Goal: Task Accomplishment & Management: Use online tool/utility

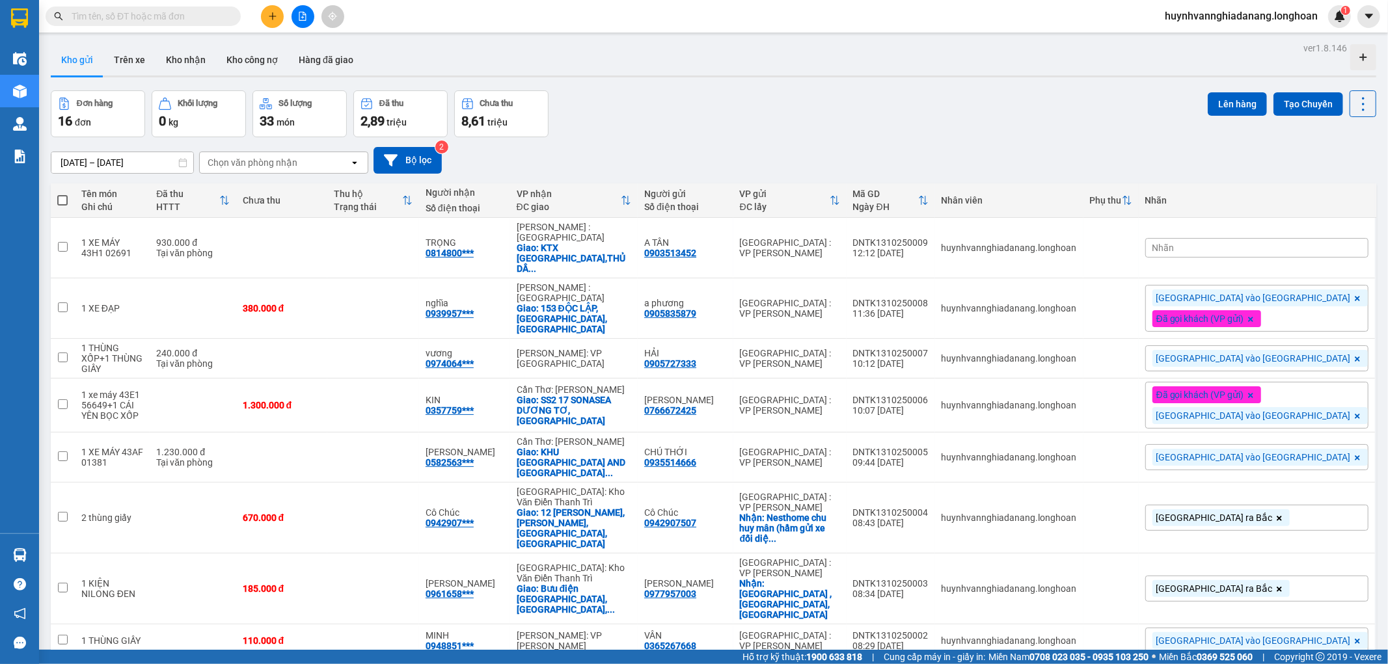
scroll to position [217, 0]
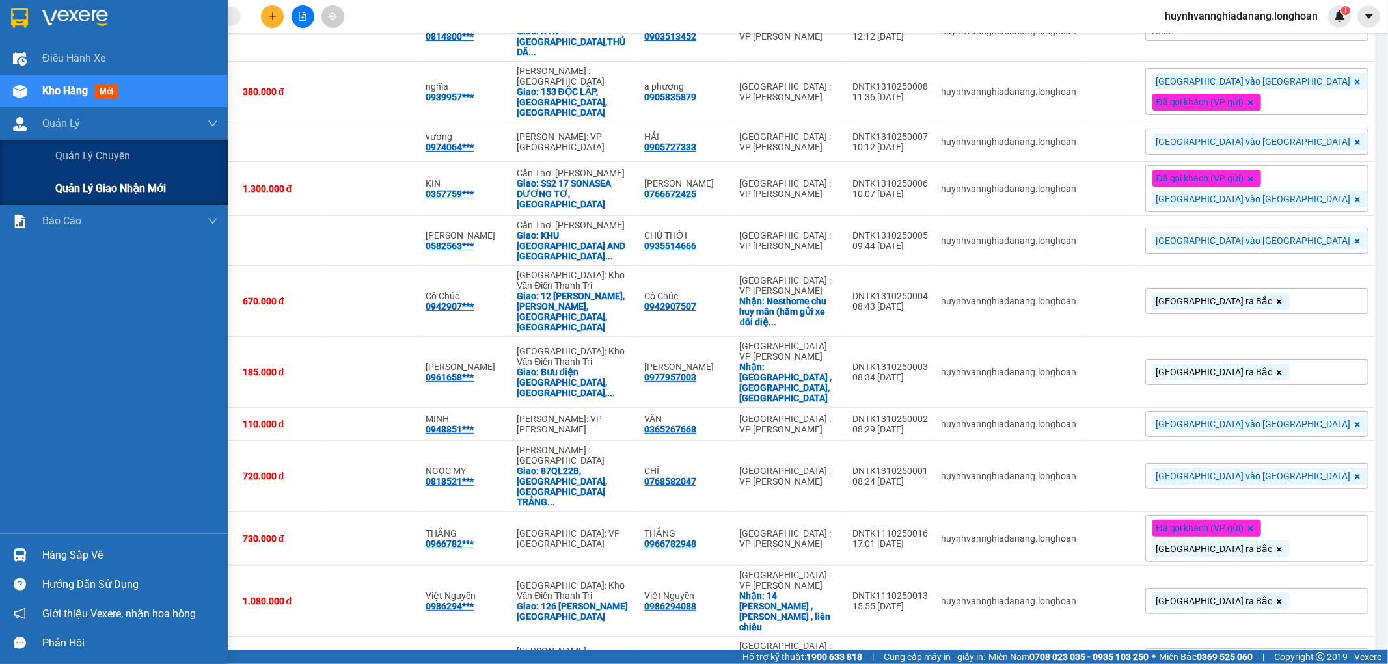
click at [98, 193] on span "Quản lý giao nhận mới" at bounding box center [110, 188] width 111 height 16
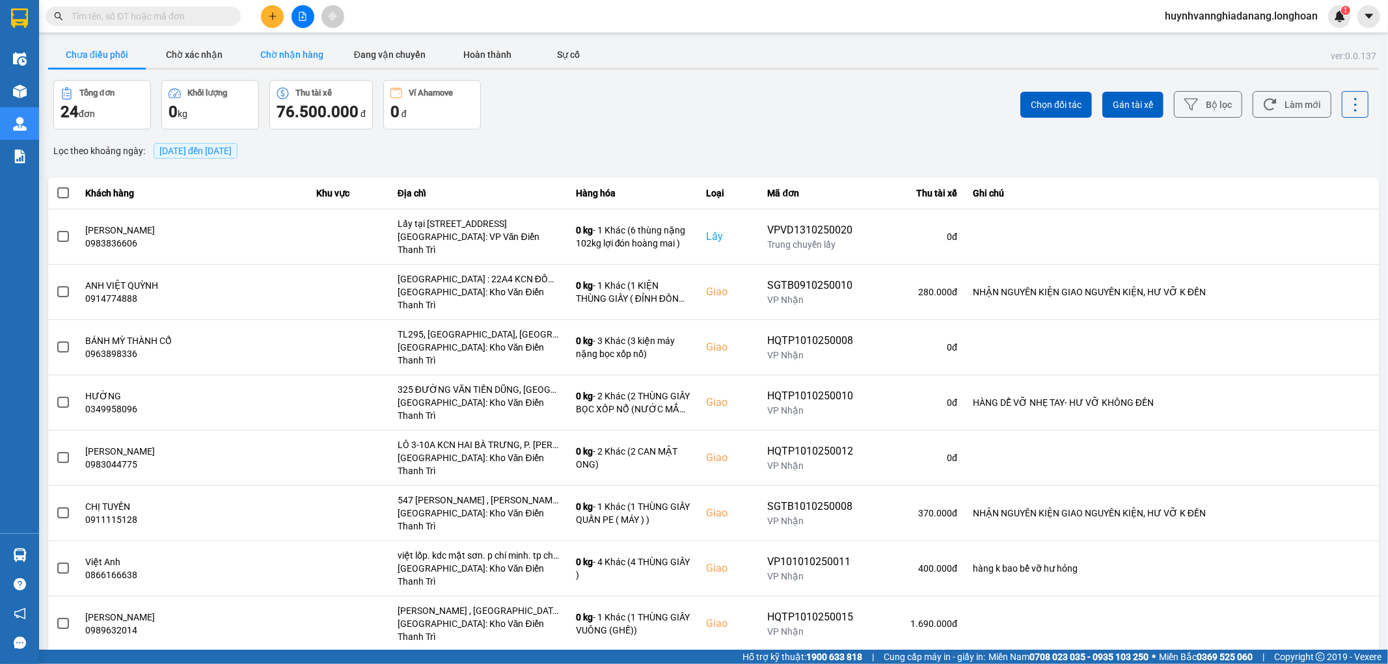
click at [306, 49] on button "Chờ nhận hàng" at bounding box center [292, 55] width 98 height 26
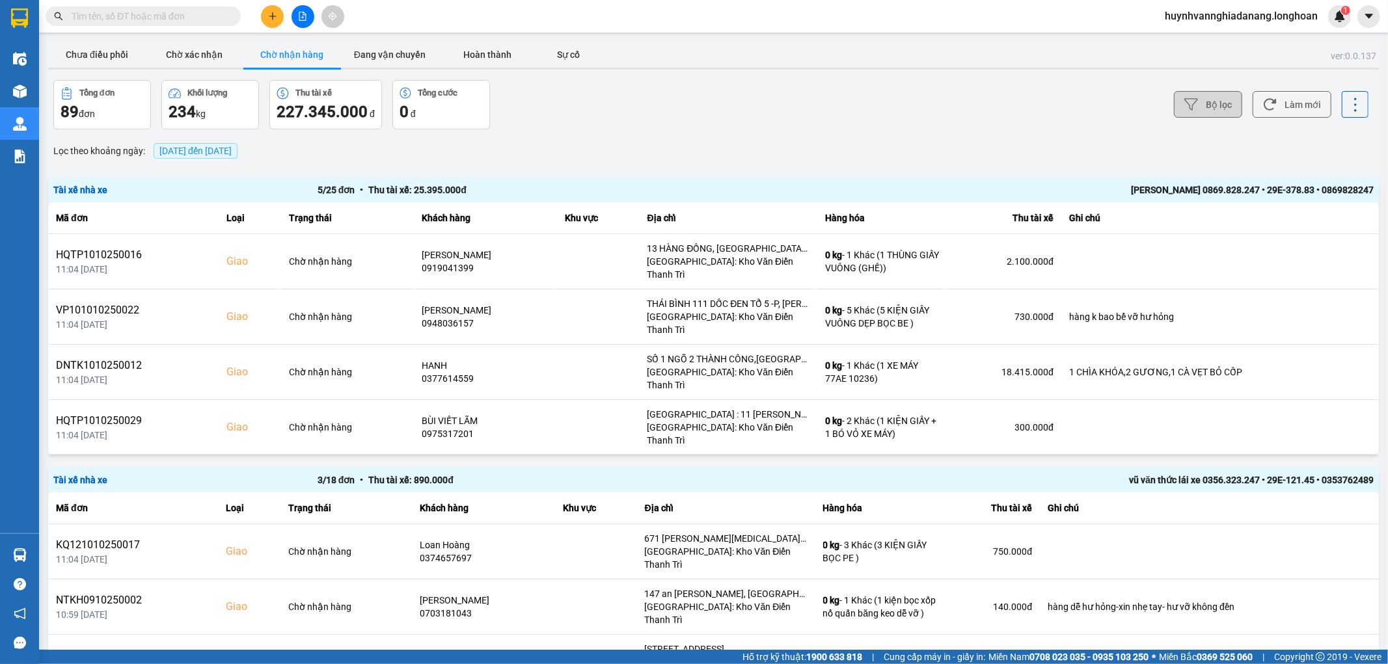
click at [1195, 101] on button "Bộ lọc" at bounding box center [1208, 104] width 68 height 27
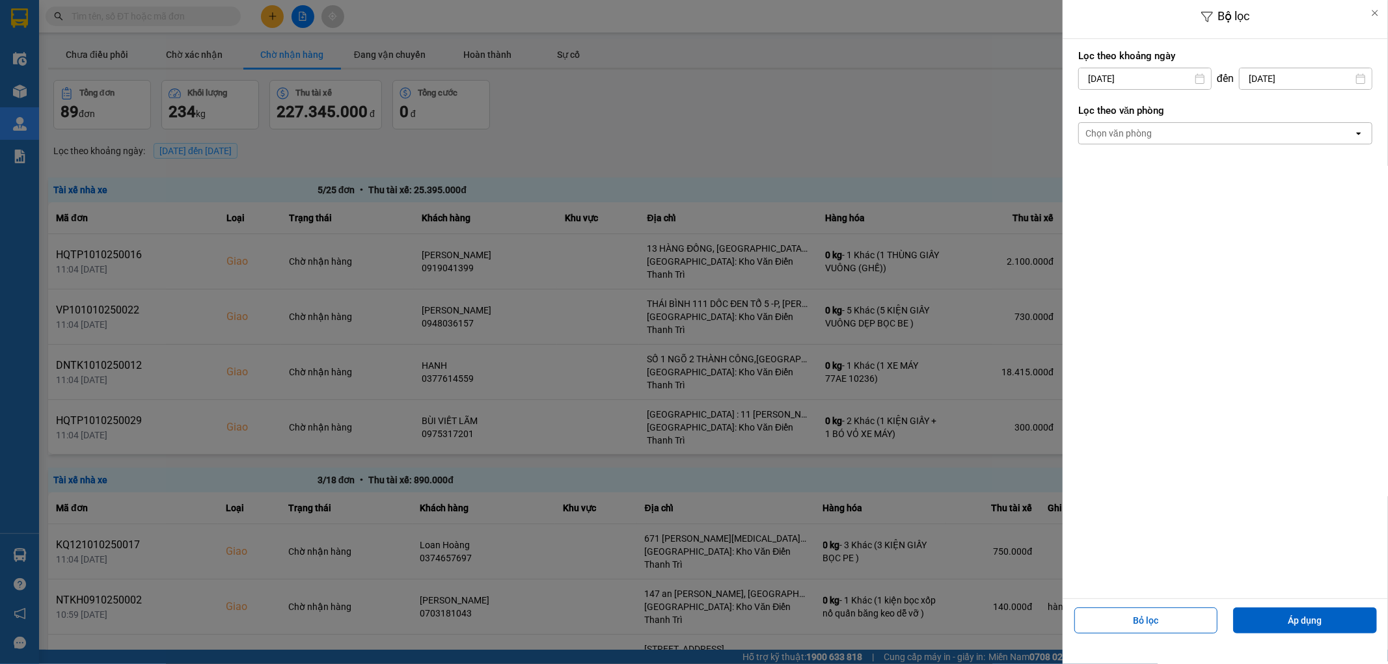
click at [1132, 182] on div "1" at bounding box center [1138, 174] width 26 height 26
type input "[DATE]"
click at [1172, 134] on div "Chọn văn phòng" at bounding box center [1216, 133] width 275 height 21
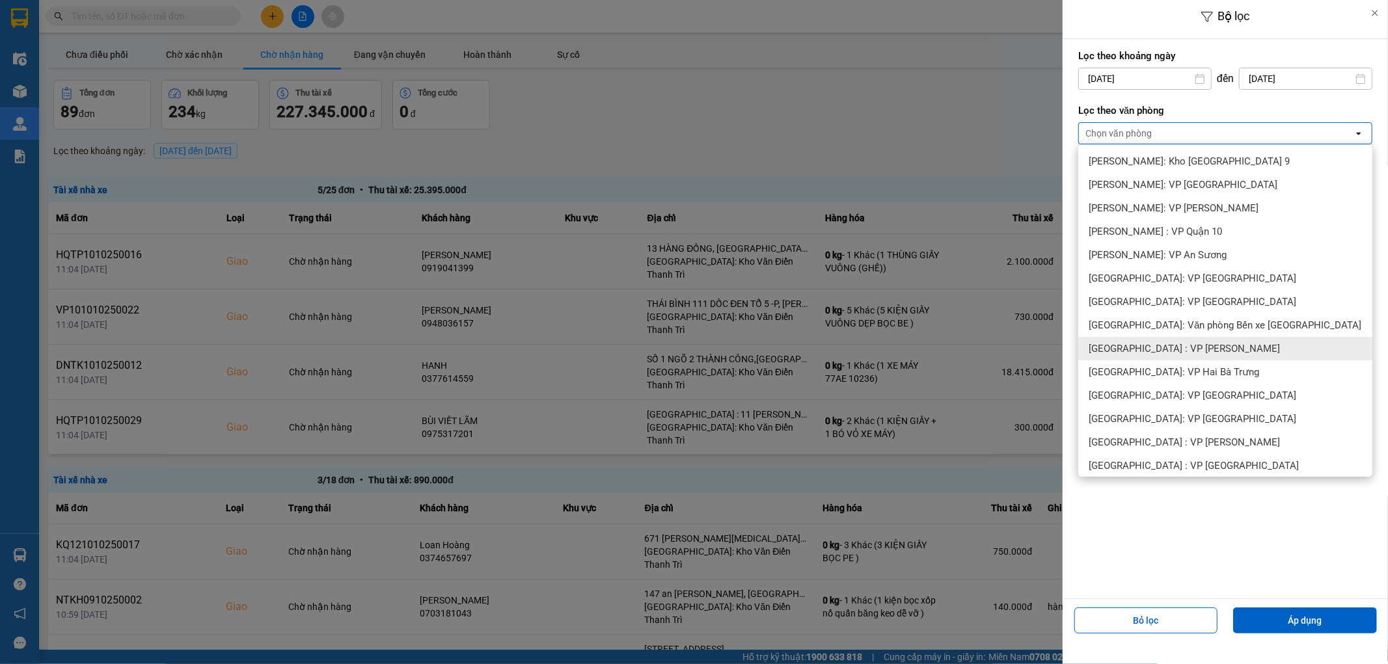
click at [1218, 353] on div "[GEOGRAPHIC_DATA] : VP [PERSON_NAME]" at bounding box center [1225, 348] width 294 height 23
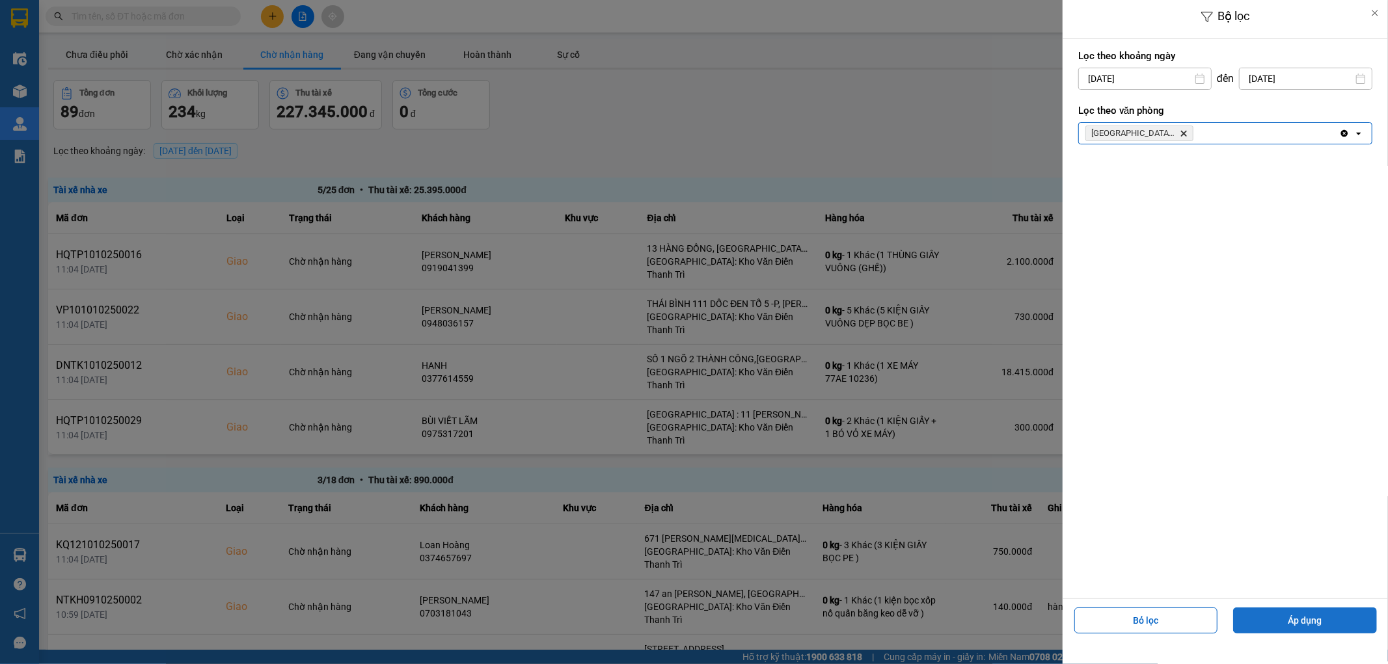
click at [1305, 610] on button "Áp dụng" at bounding box center [1305, 621] width 144 height 26
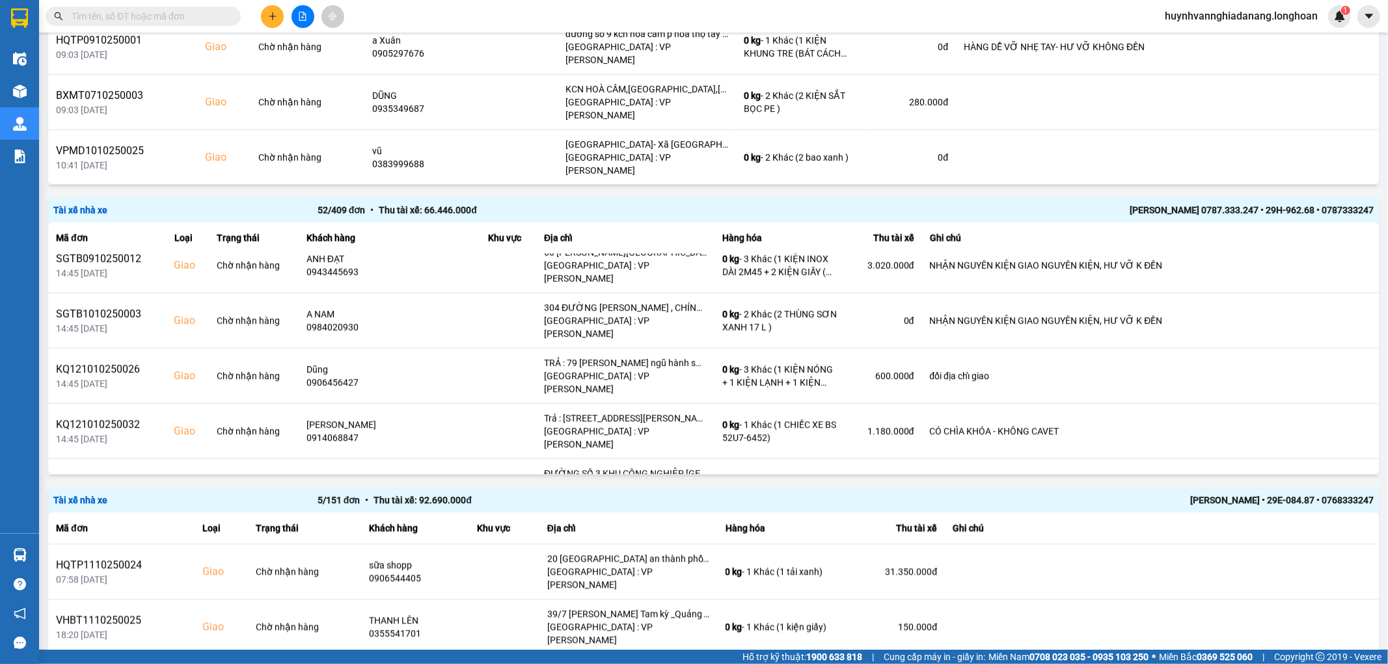
scroll to position [1518, 0]
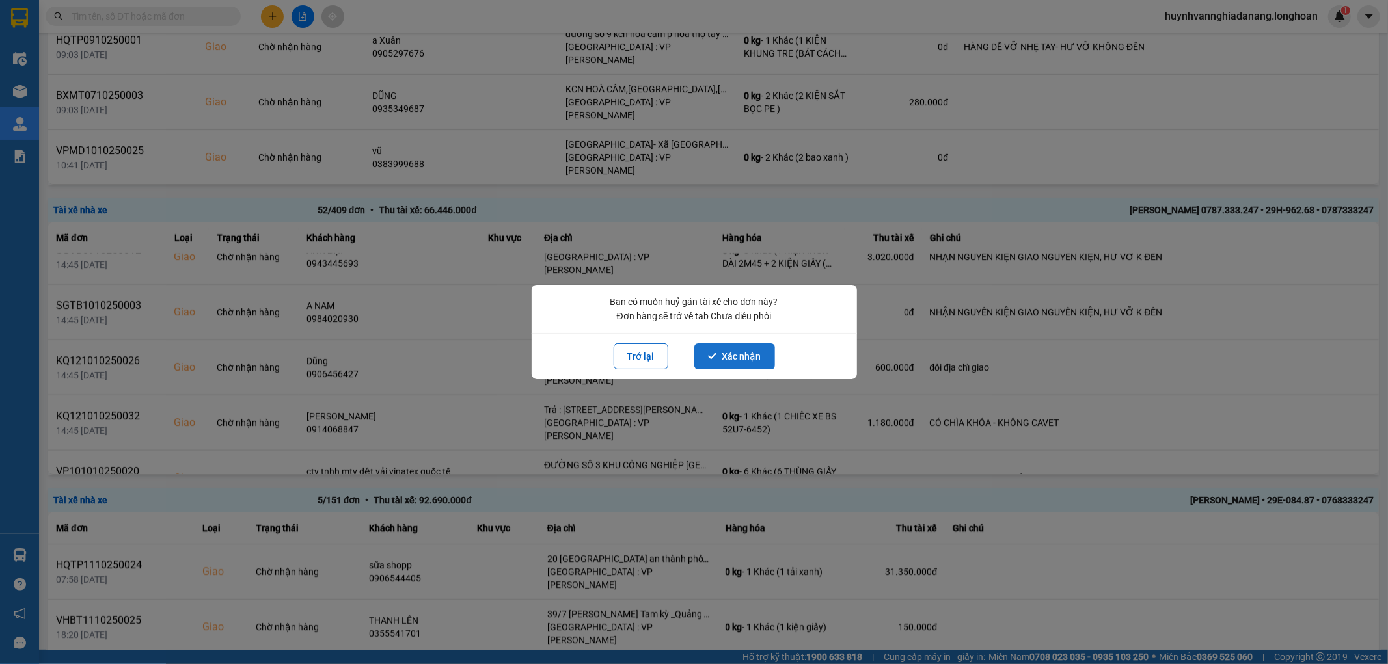
click at [746, 356] on button "Xác nhận" at bounding box center [734, 356] width 81 height 26
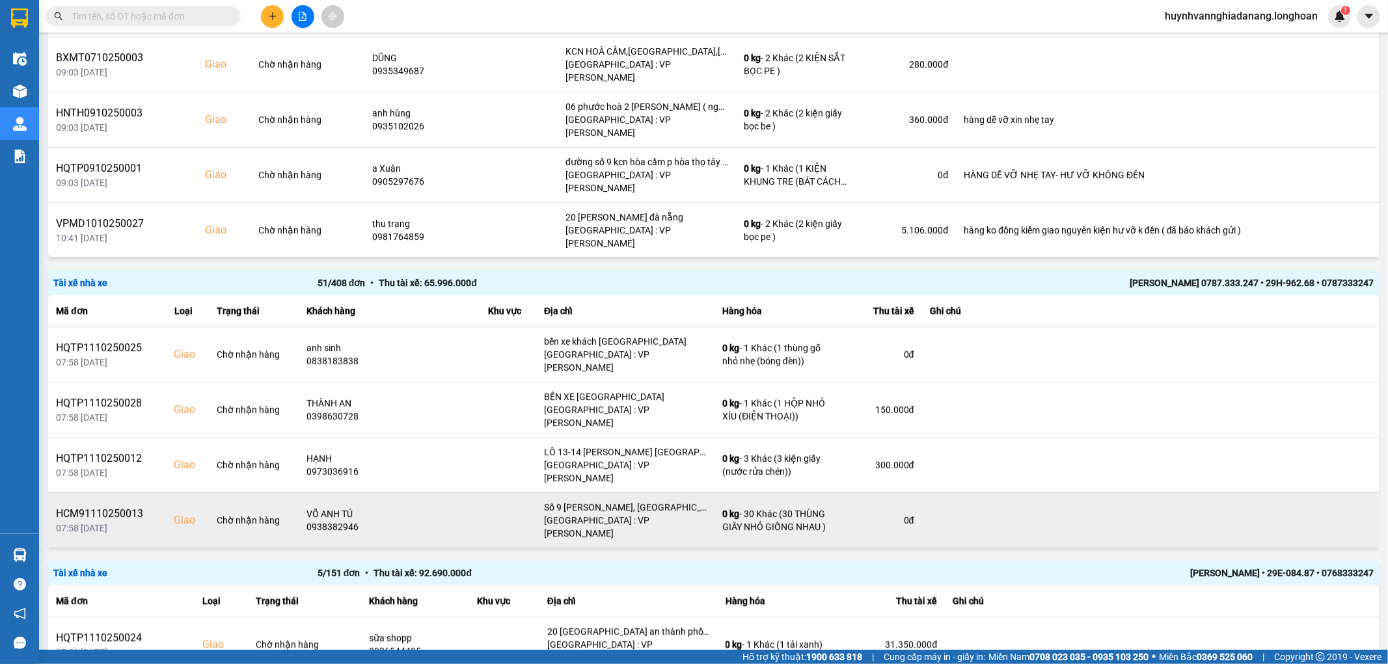
scroll to position [433, 0]
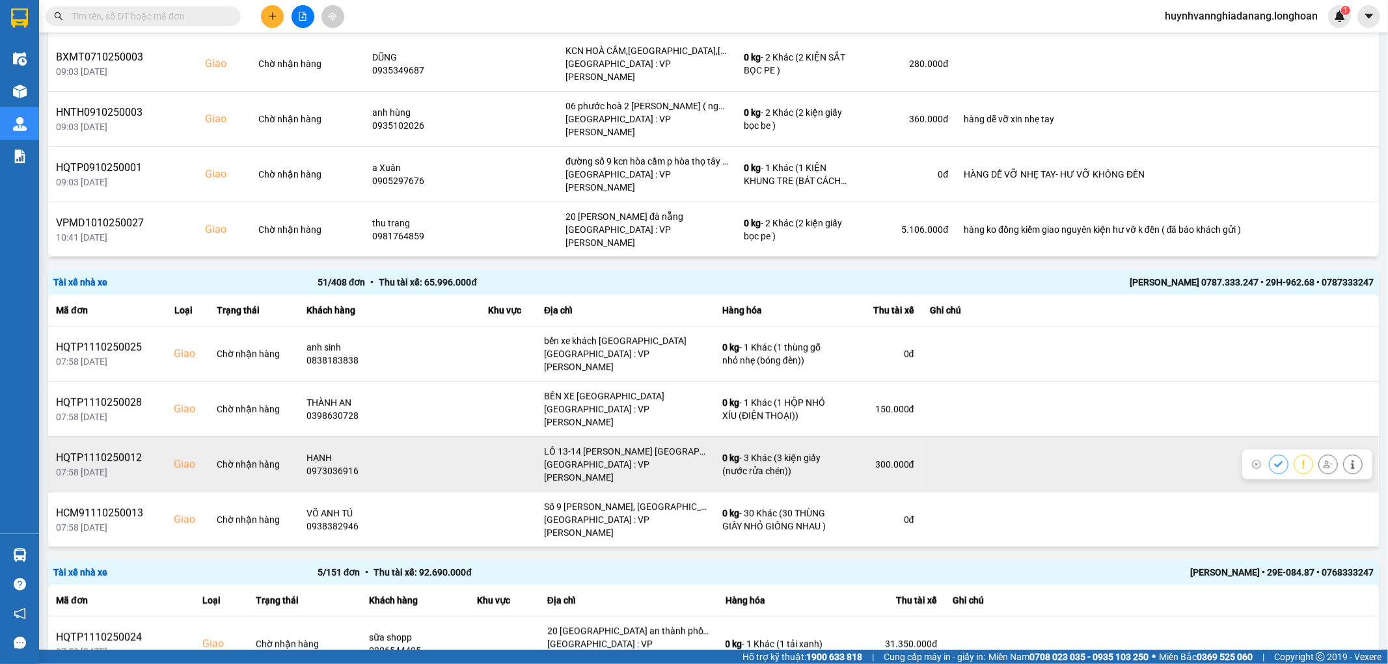
click at [1323, 460] on icon at bounding box center [1327, 464] width 9 height 9
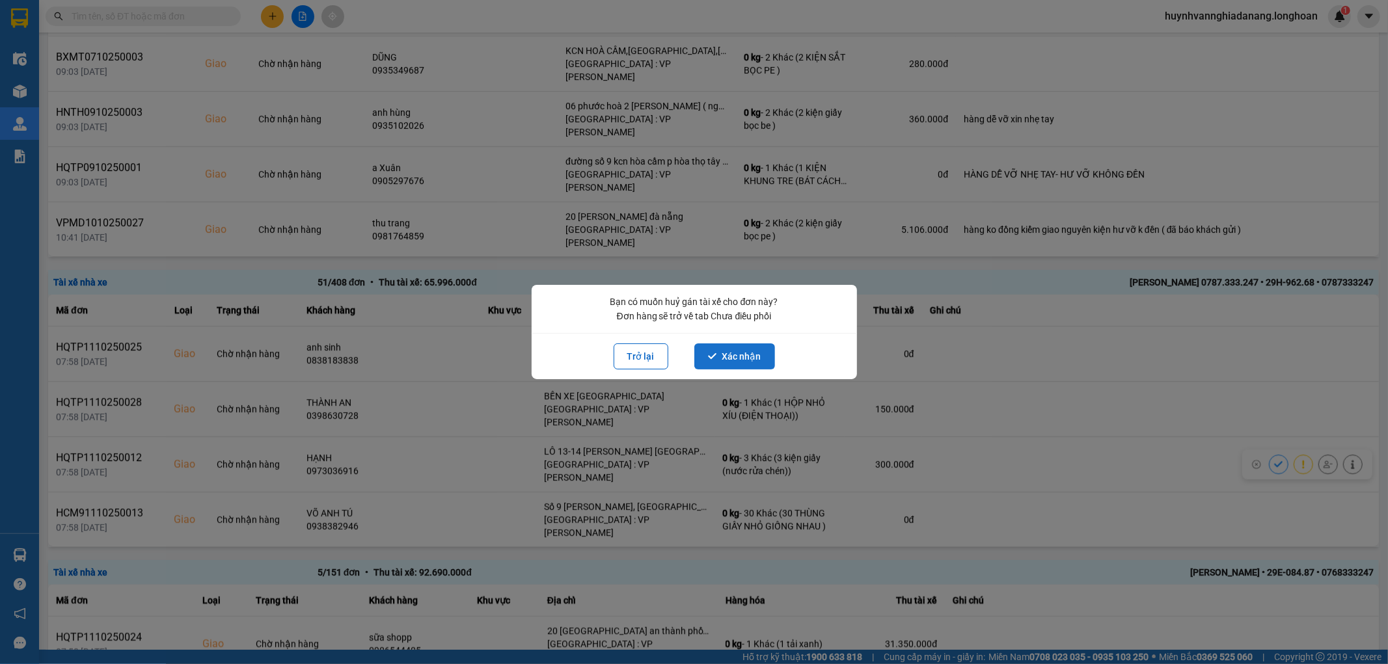
click at [744, 360] on button "Xác nhận" at bounding box center [734, 356] width 81 height 26
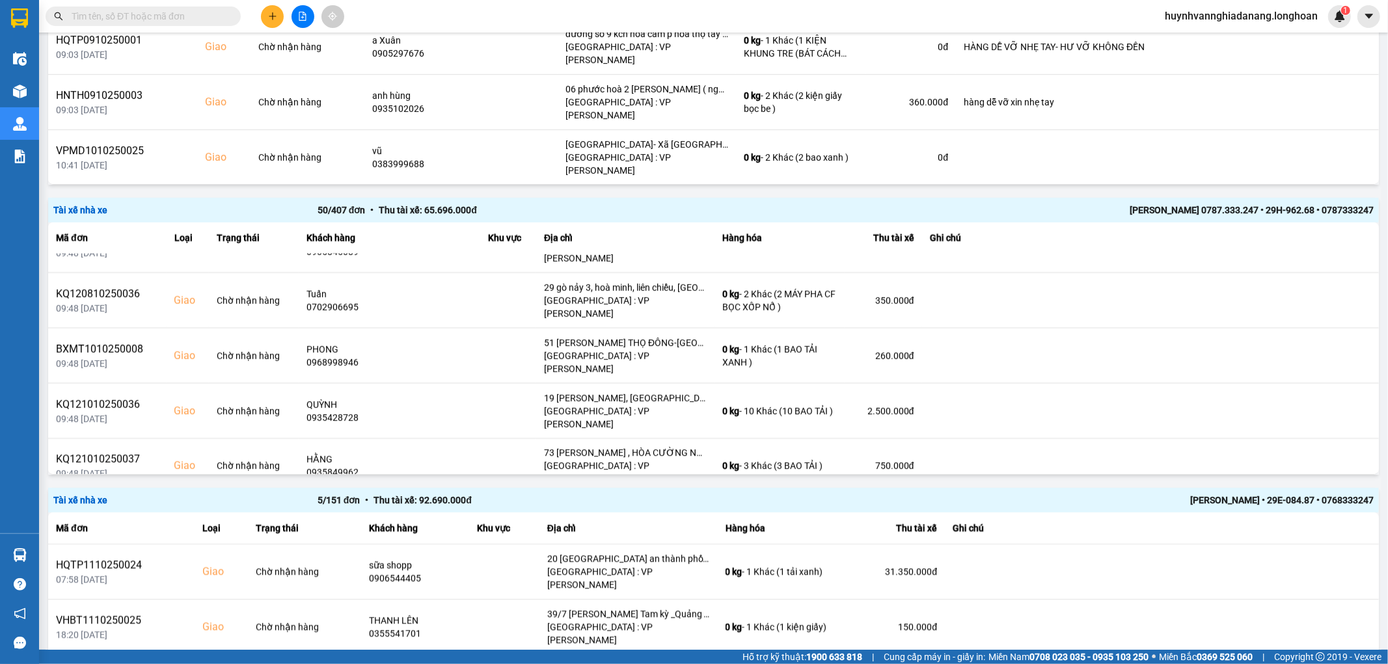
scroll to position [1879, 0]
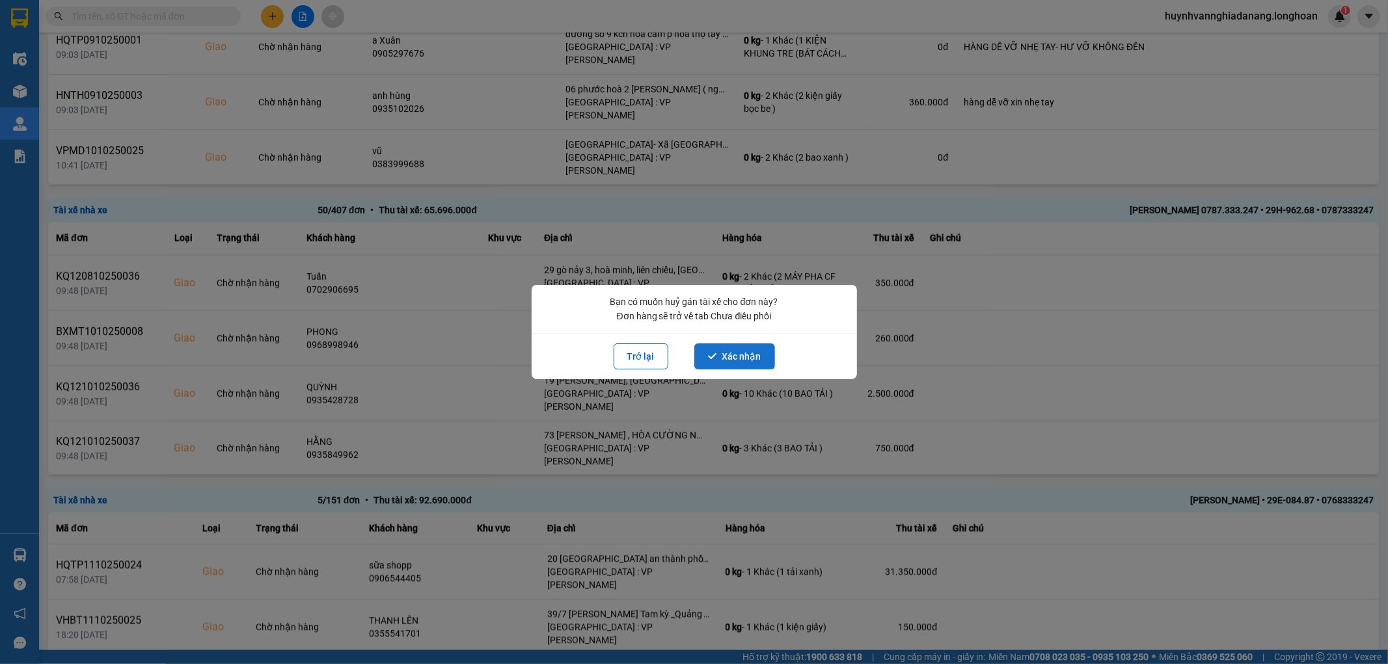
click at [748, 358] on button "Xác nhận" at bounding box center [734, 356] width 81 height 26
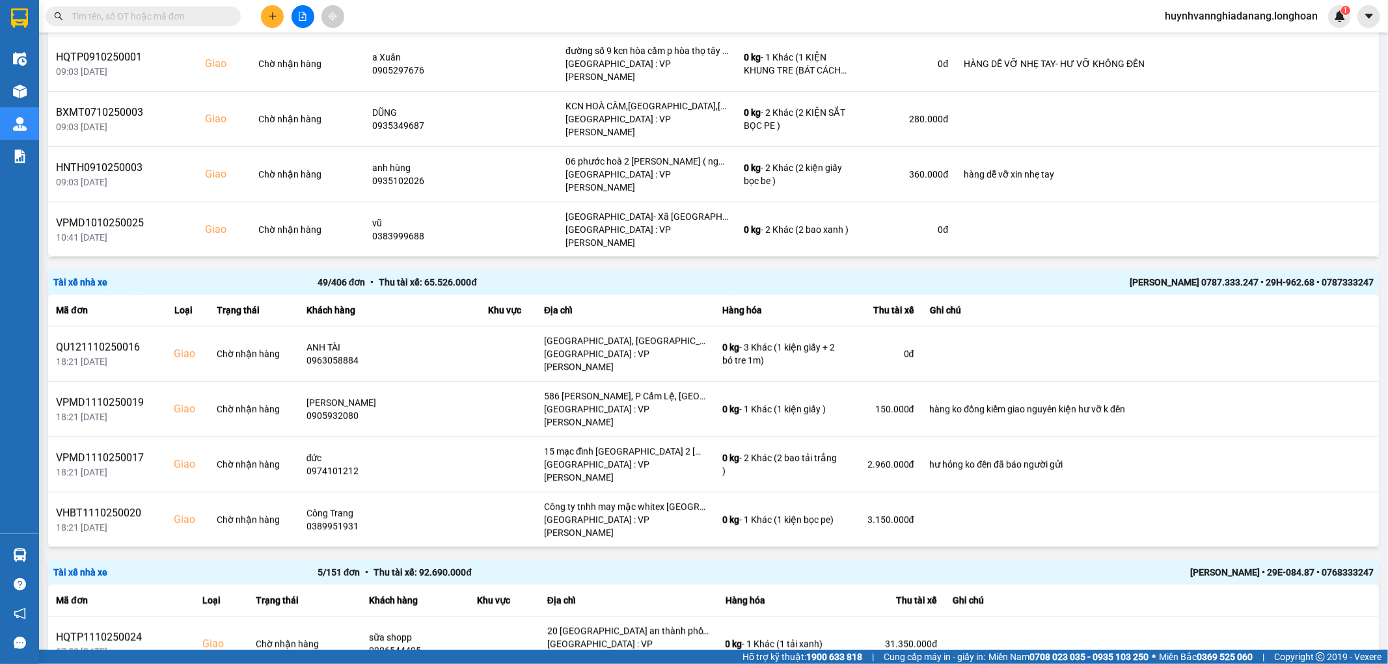
scroll to position [536, 0]
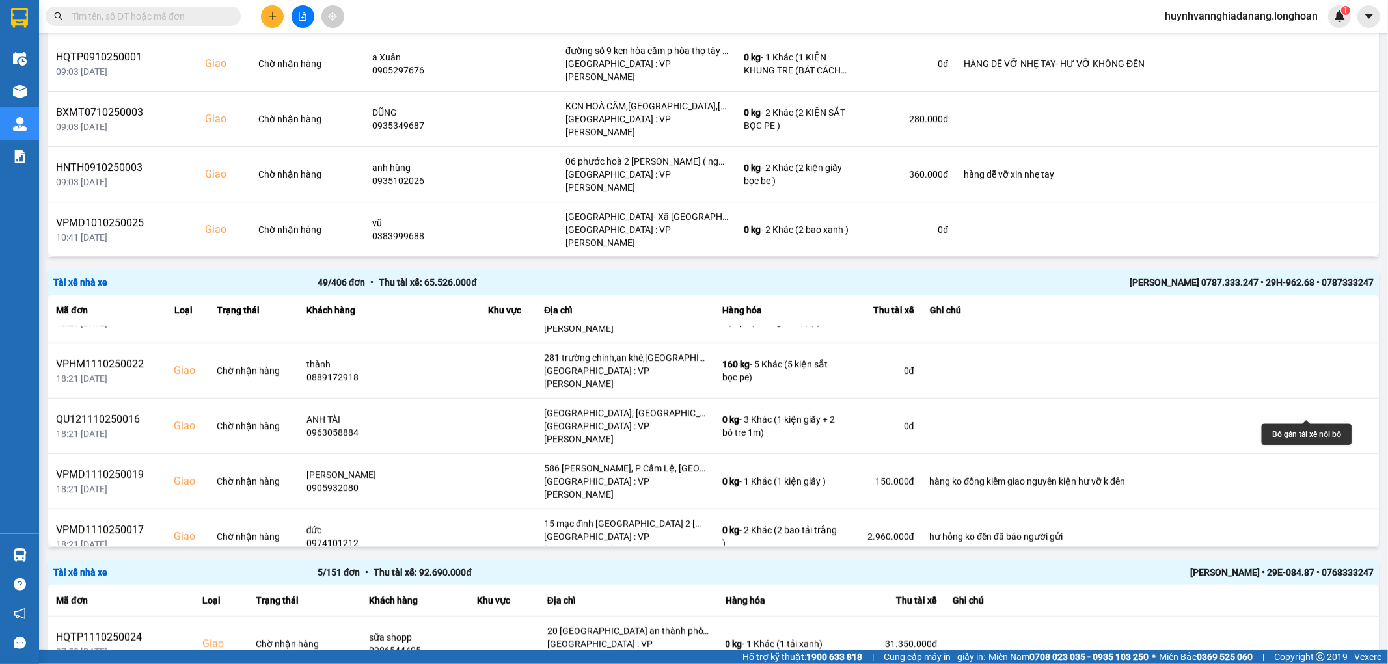
click at [1323, 587] on icon at bounding box center [1327, 591] width 9 height 9
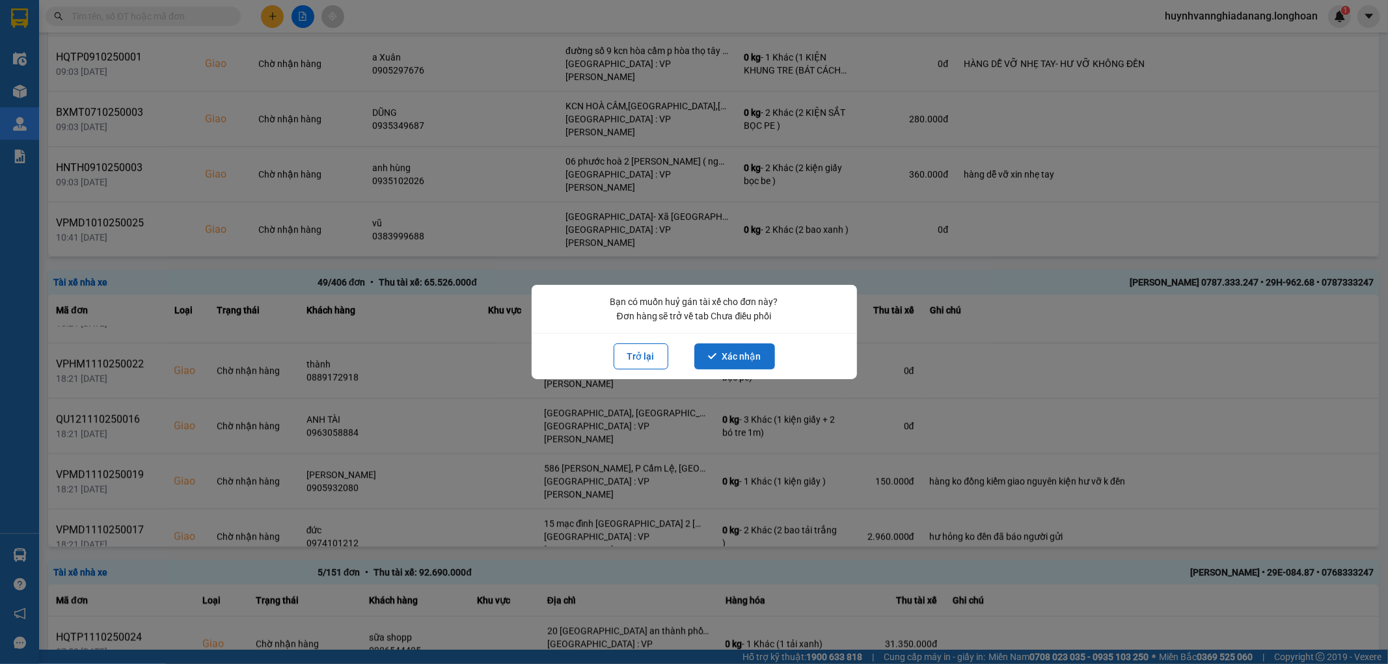
click at [724, 360] on button "Xác nhận" at bounding box center [734, 356] width 81 height 26
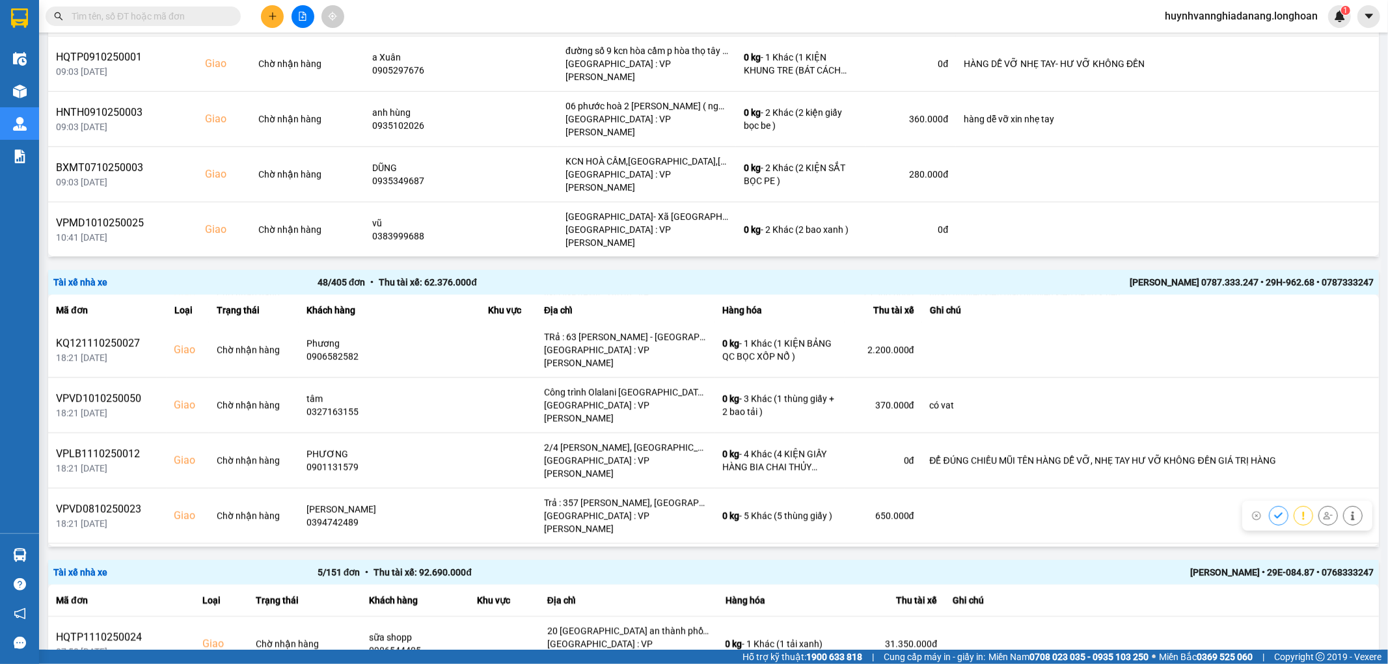
scroll to position [795, 0]
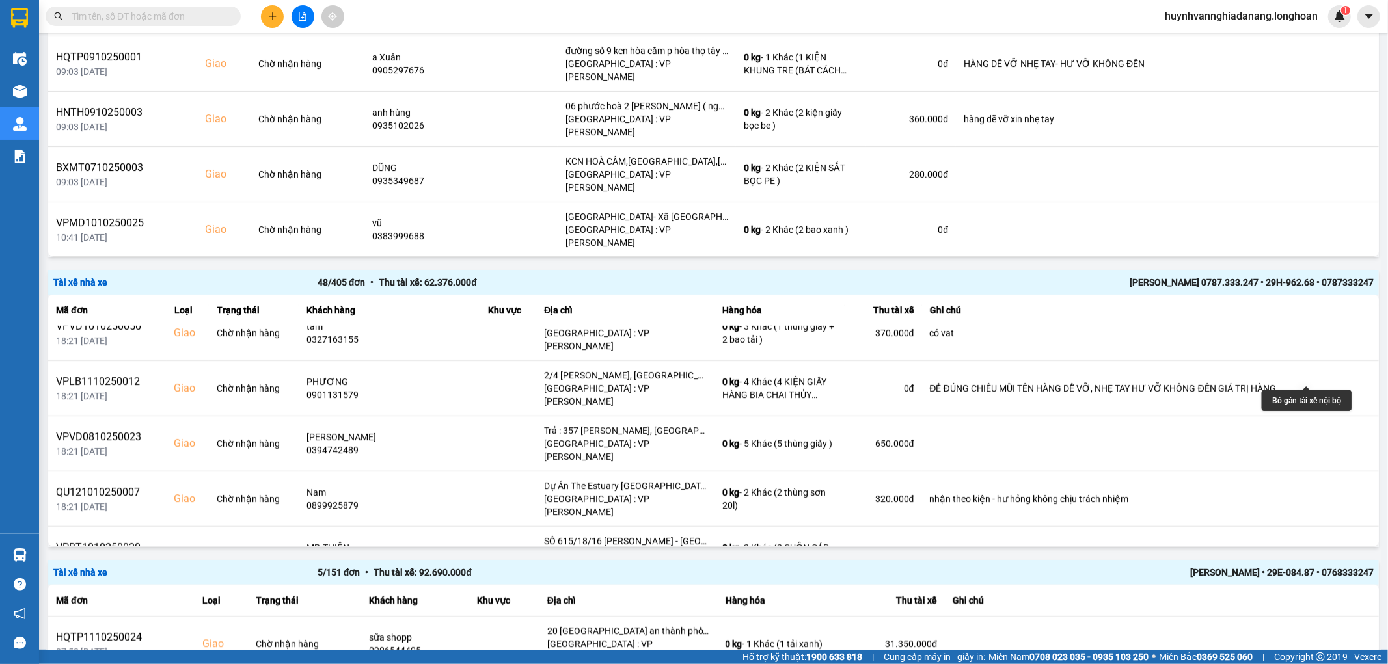
click at [1323, 605] on icon at bounding box center [1327, 609] width 9 height 9
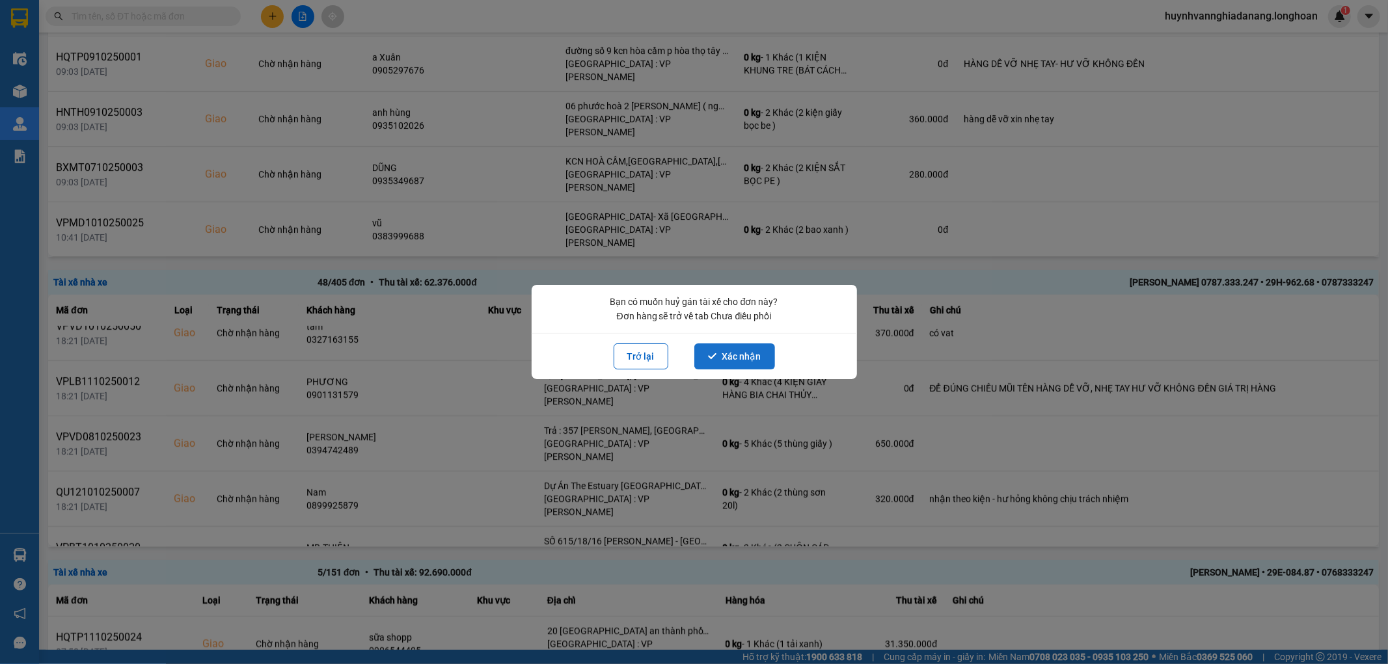
click at [739, 353] on button "Xác nhận" at bounding box center [734, 356] width 81 height 26
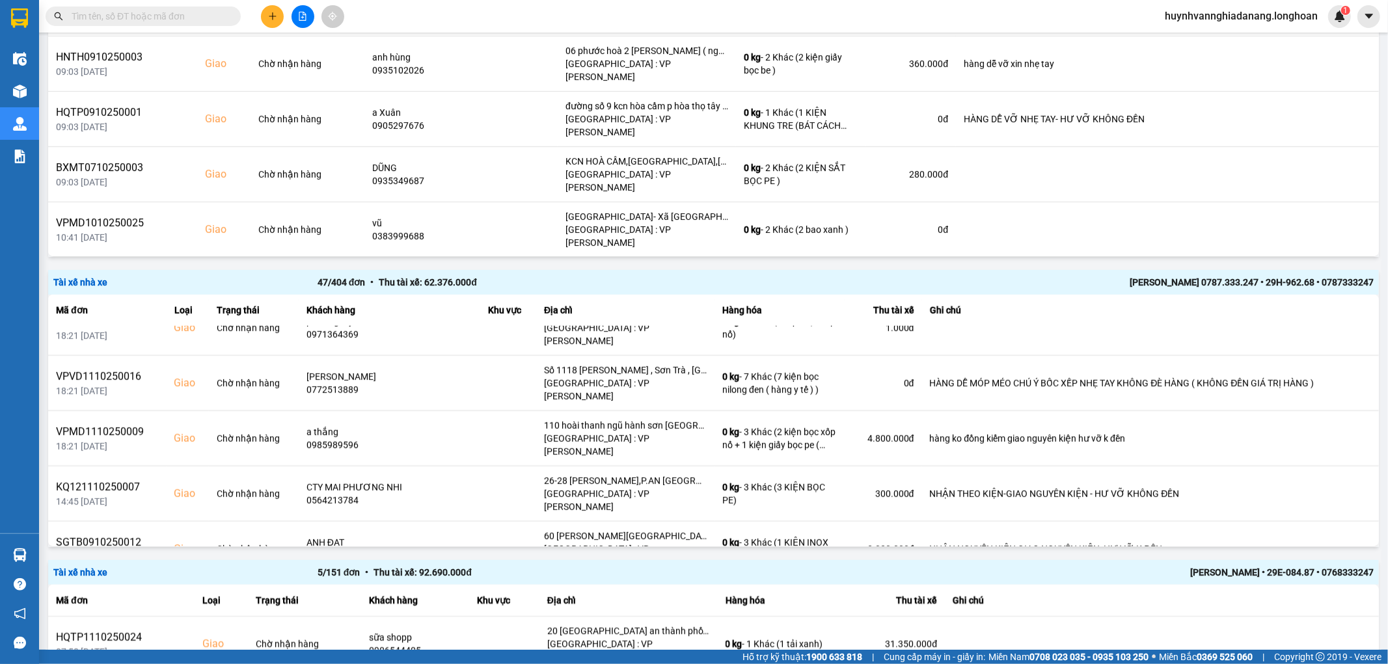
scroll to position [1156, 0]
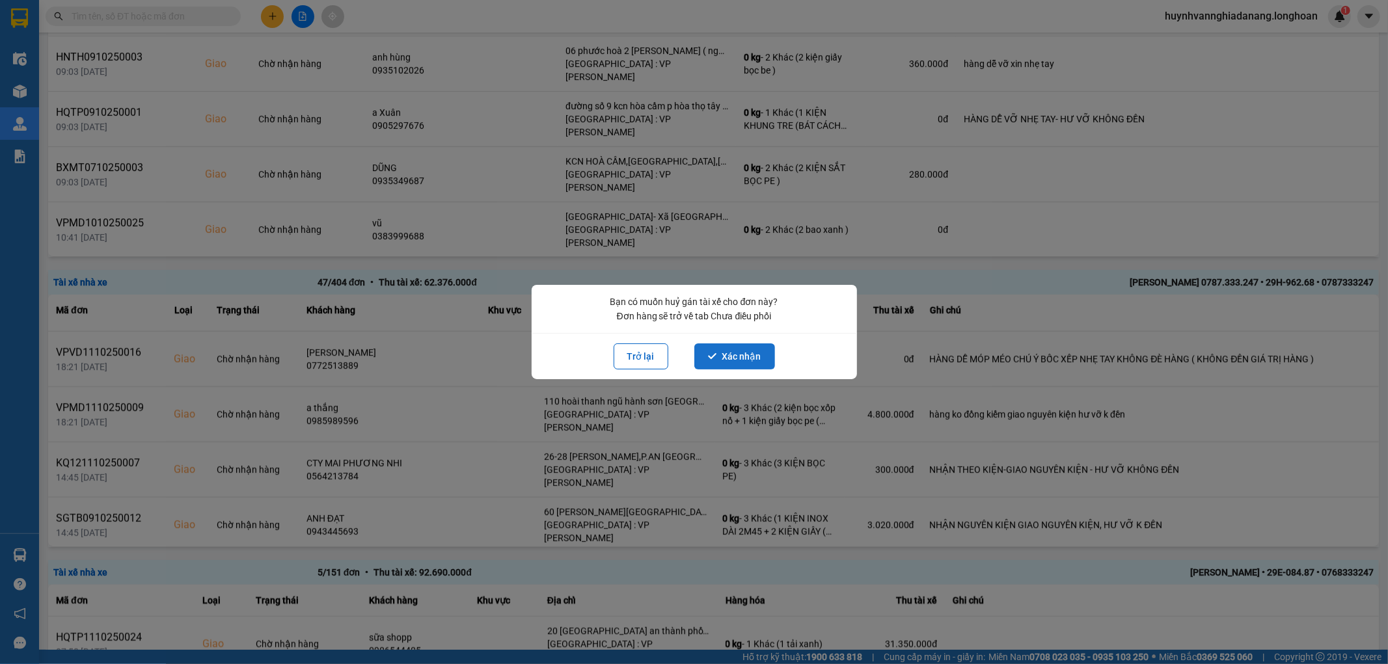
click at [740, 347] on button "Xác nhận" at bounding box center [734, 356] width 81 height 26
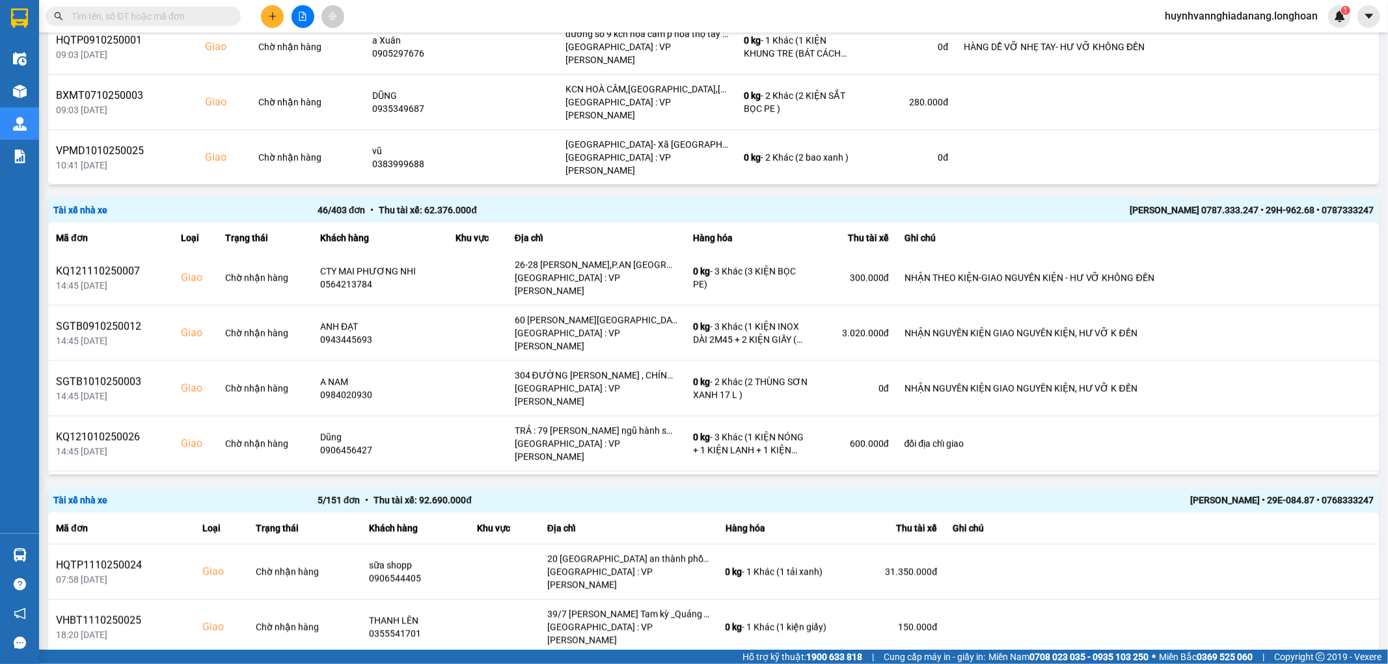
scroll to position [1301, 0]
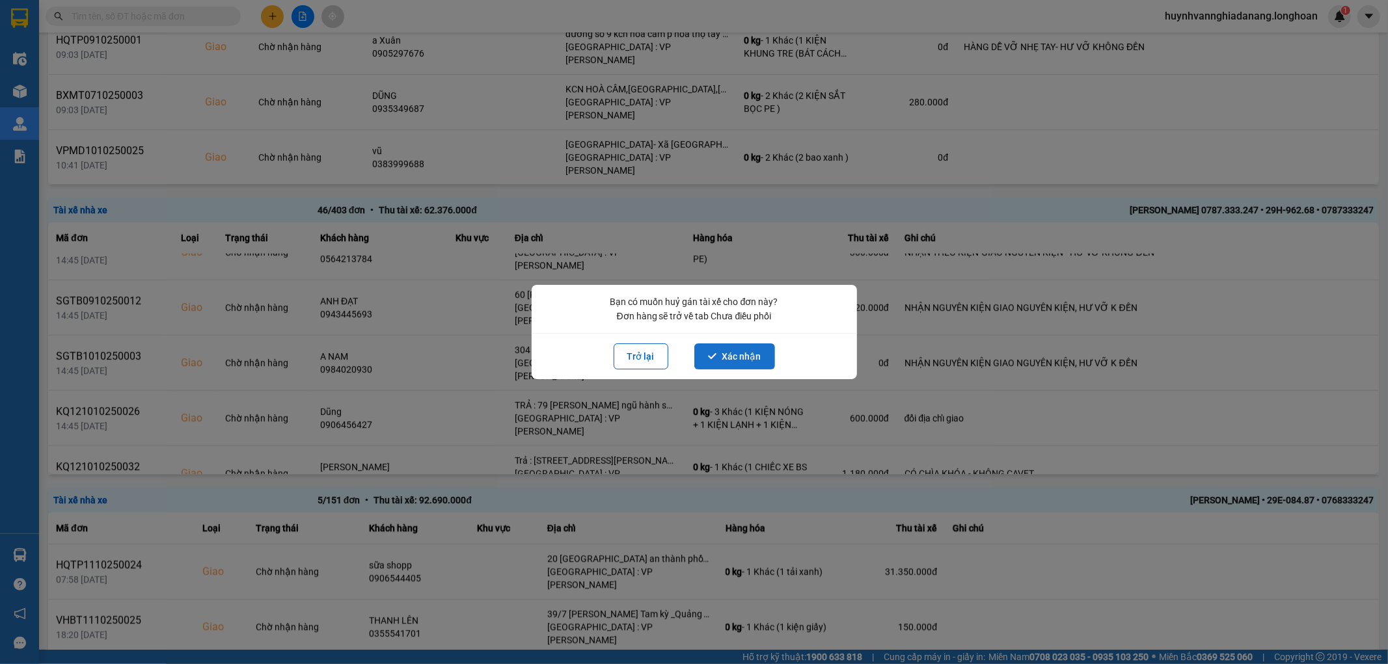
click at [744, 356] on button "Xác nhận" at bounding box center [734, 356] width 81 height 26
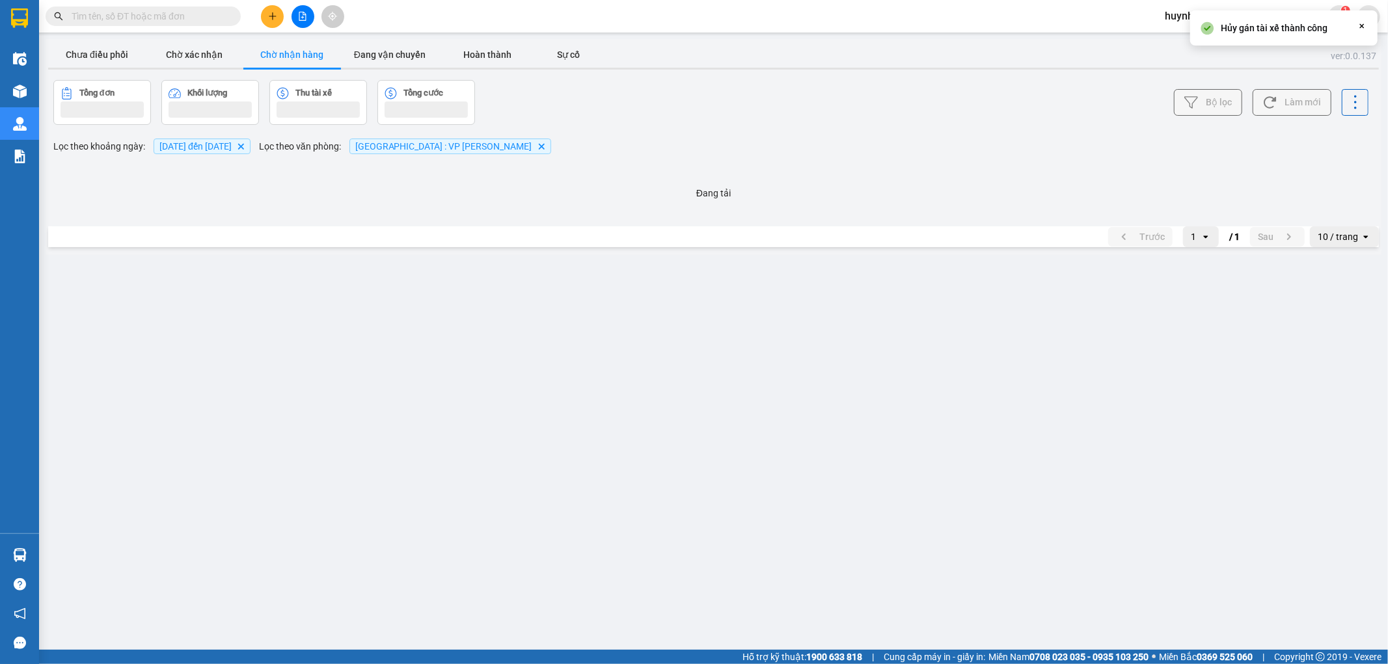
scroll to position [0, 0]
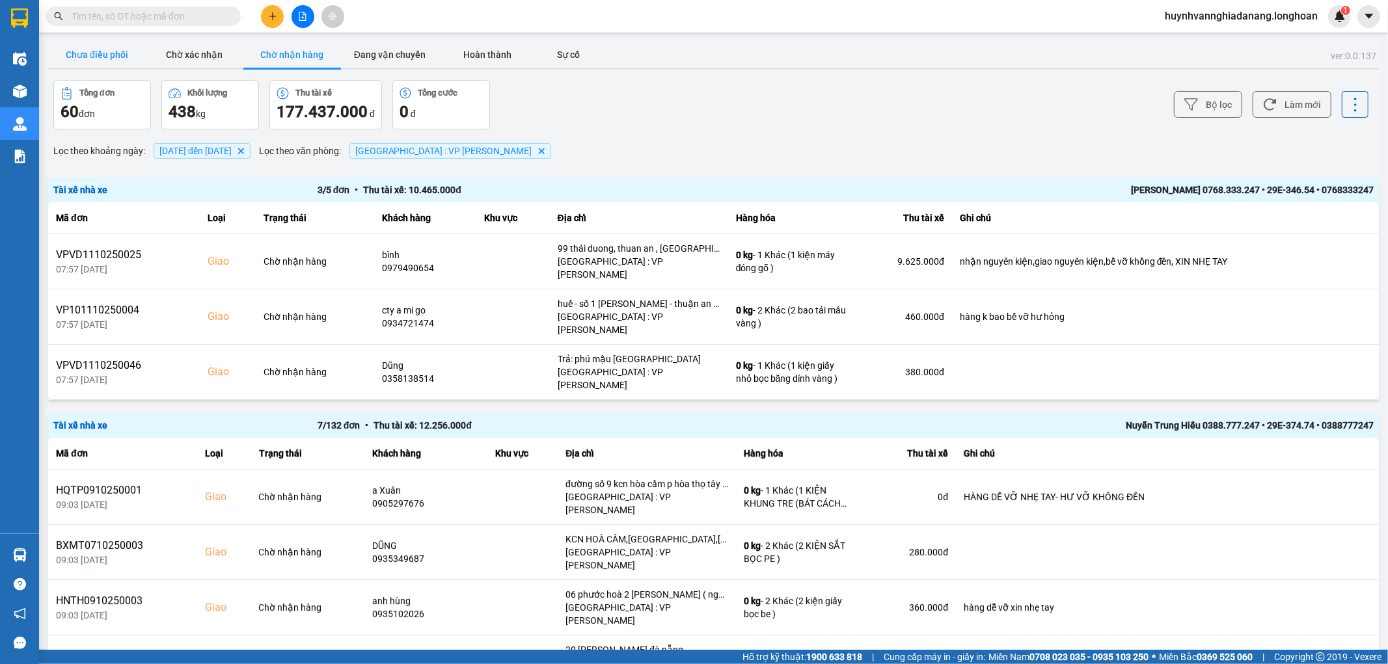
click at [137, 59] on button "Chưa điều phối" at bounding box center [97, 55] width 98 height 26
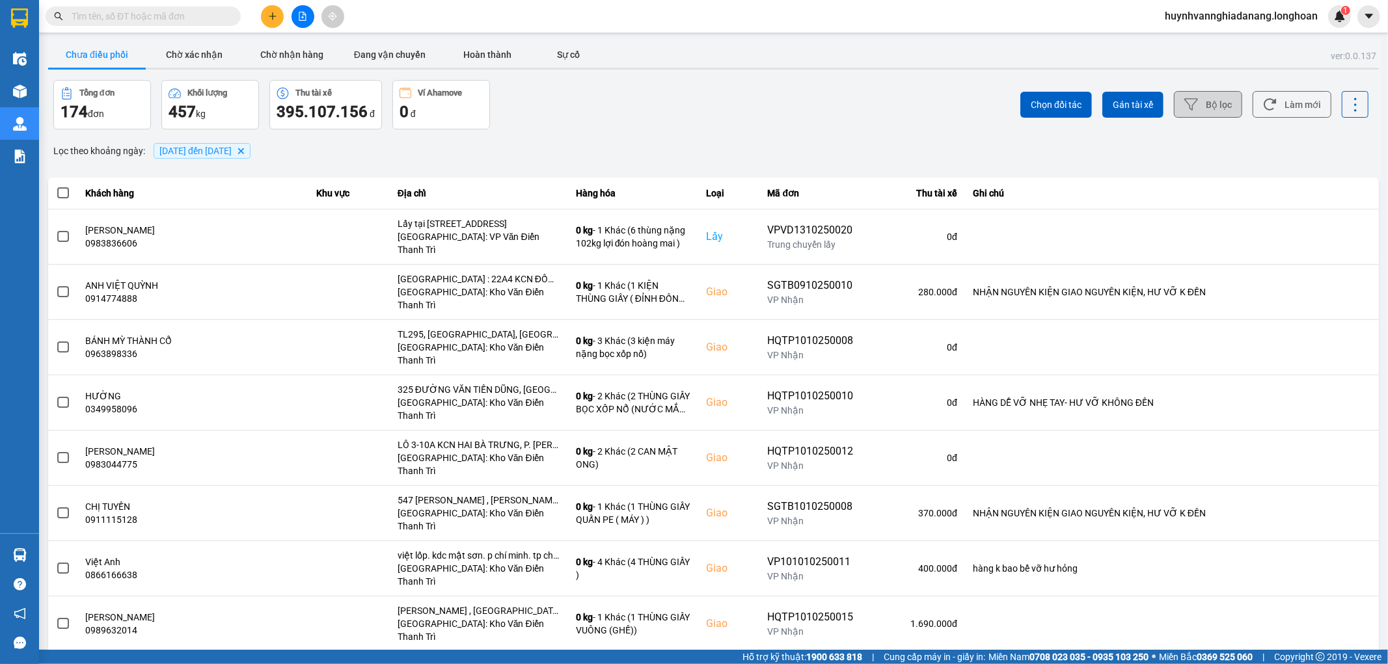
click at [1196, 105] on button "Bộ lọc" at bounding box center [1208, 104] width 68 height 27
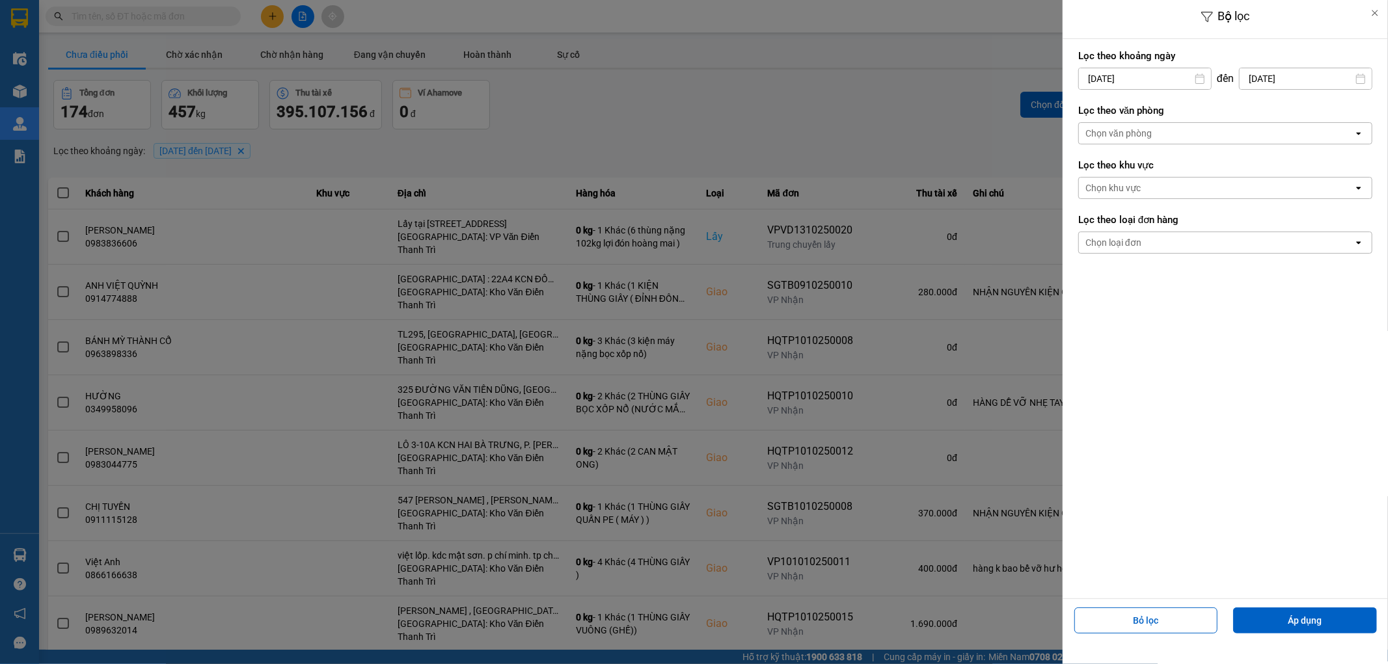
click at [1192, 131] on div "Chọn văn phòng" at bounding box center [1216, 133] width 275 height 21
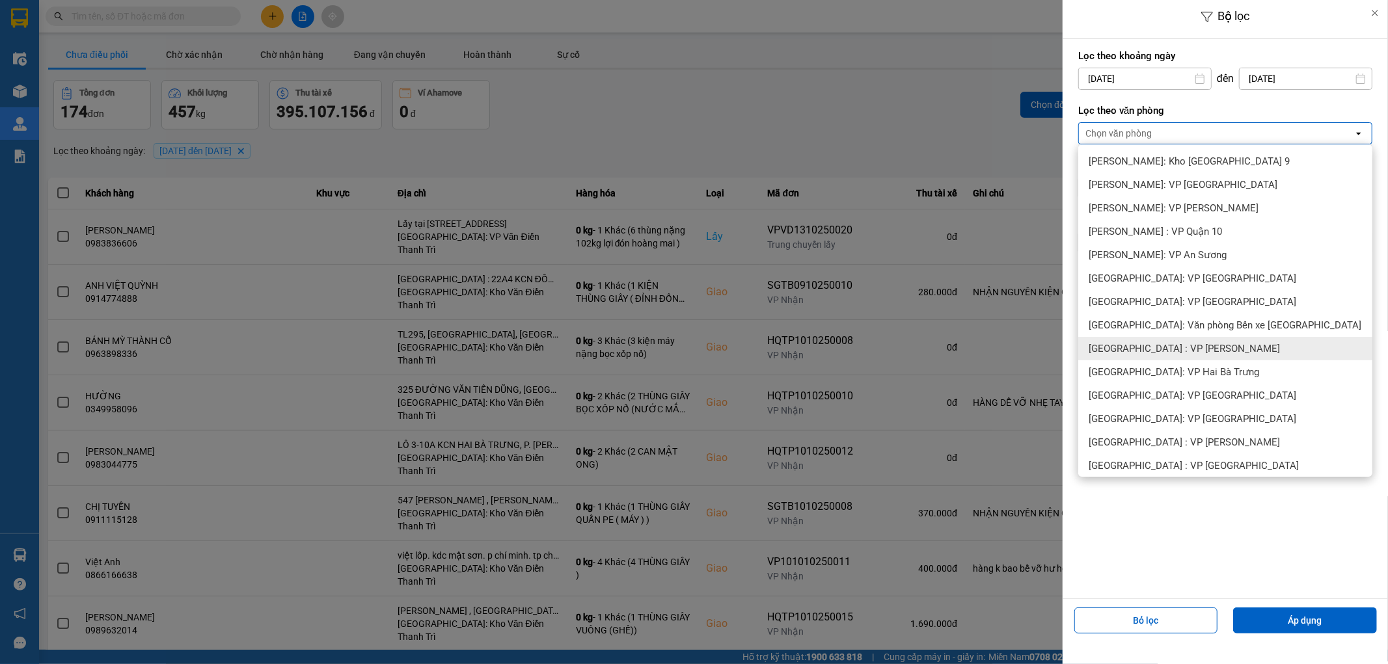
click at [1187, 350] on span "[GEOGRAPHIC_DATA] : VP [PERSON_NAME]" at bounding box center [1183, 348] width 191 height 13
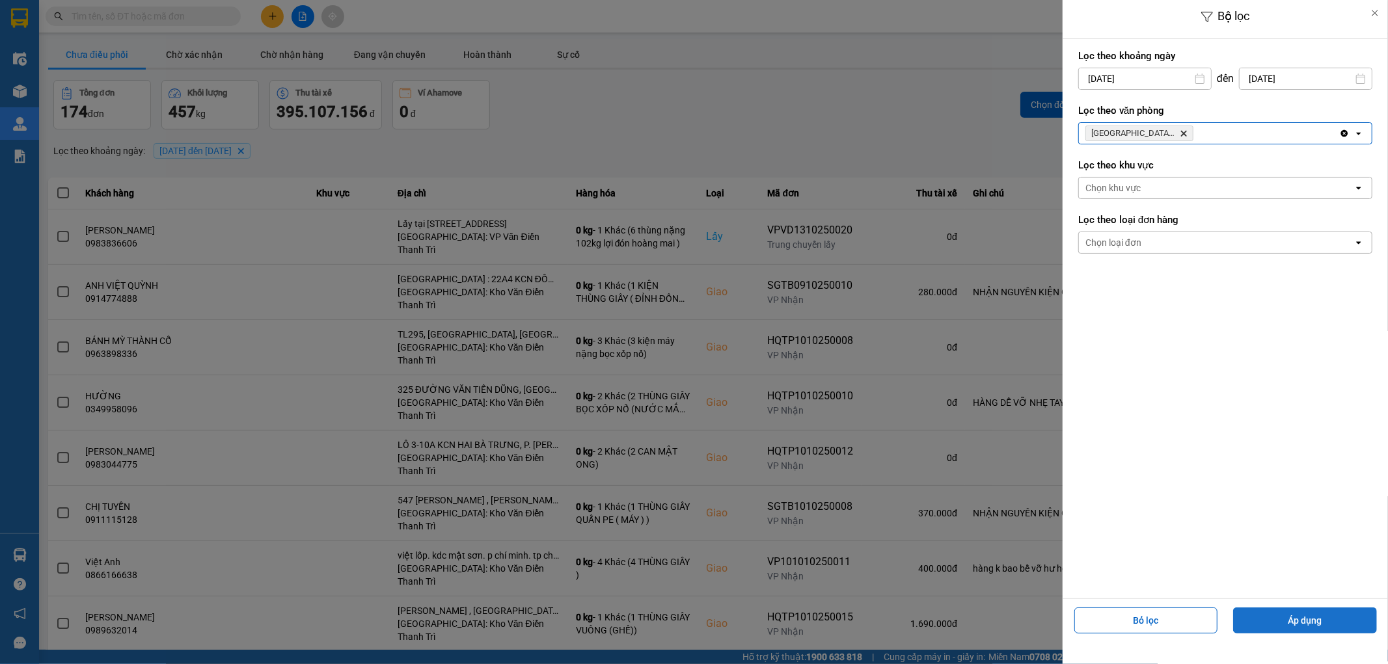
click at [1289, 621] on button "Áp dụng" at bounding box center [1305, 621] width 144 height 26
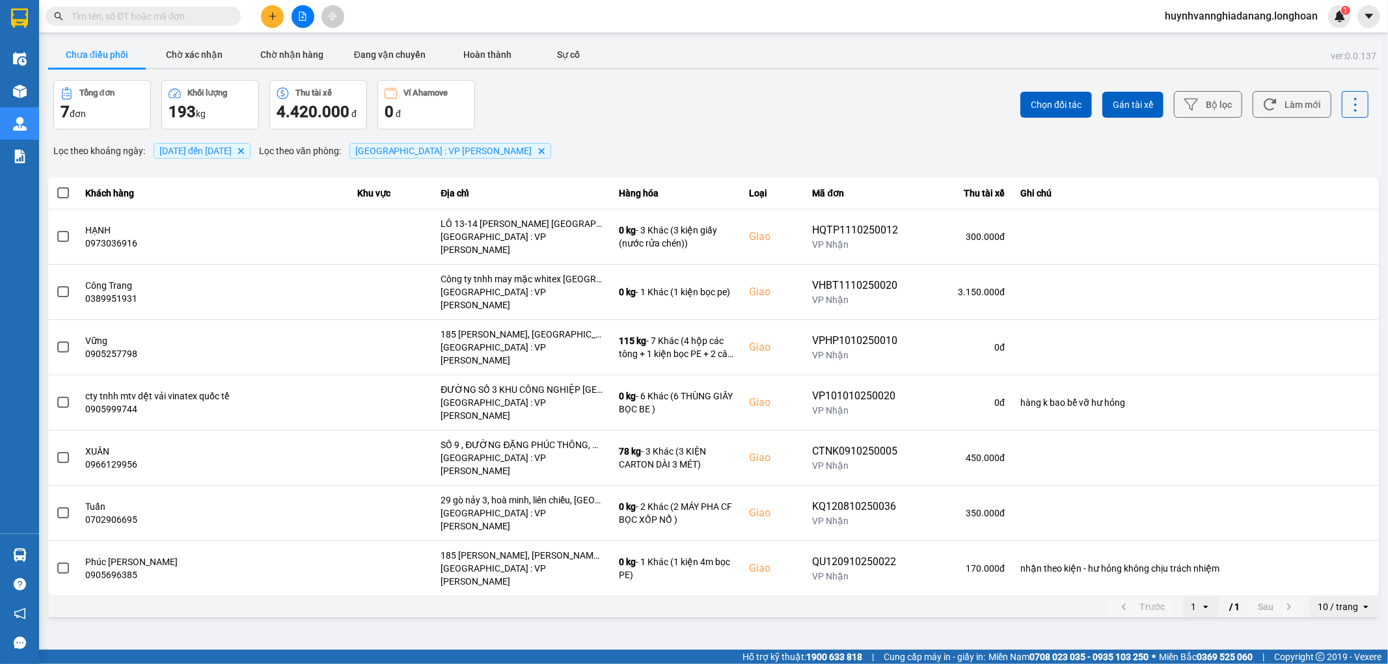
click at [1342, 600] on div "10 / trang" at bounding box center [1337, 606] width 40 height 13
click at [1340, 505] on div "100 / trang" at bounding box center [1344, 507] width 47 height 13
click at [66, 193] on span at bounding box center [63, 193] width 12 height 12
click at [56, 186] on input "checkbox" at bounding box center [56, 186] width 0 height 0
click at [1123, 105] on span "Gán tài xế" at bounding box center [1132, 104] width 40 height 13
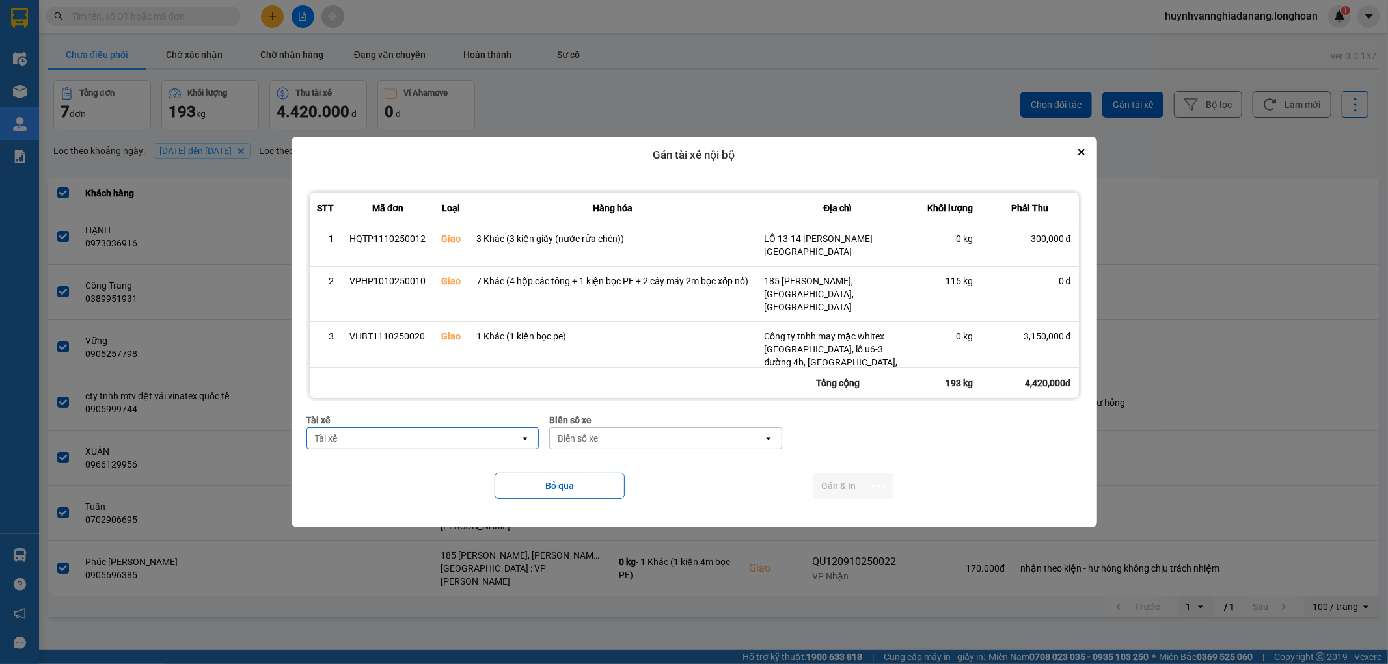
click at [377, 444] on div "Tài xế" at bounding box center [413, 438] width 213 height 21
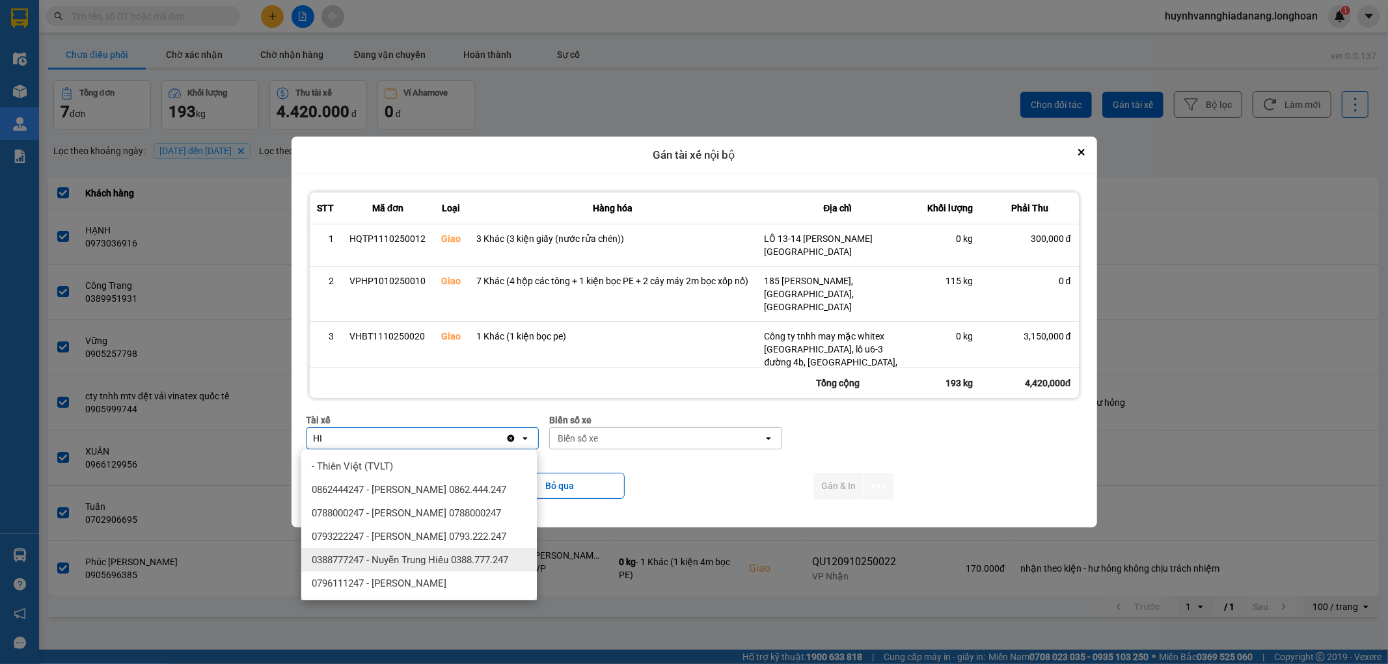
type input "HI"
click at [408, 567] on span "0388777247 - Nuyễn Trung Hiếu 0388.777.247" at bounding box center [410, 560] width 196 height 13
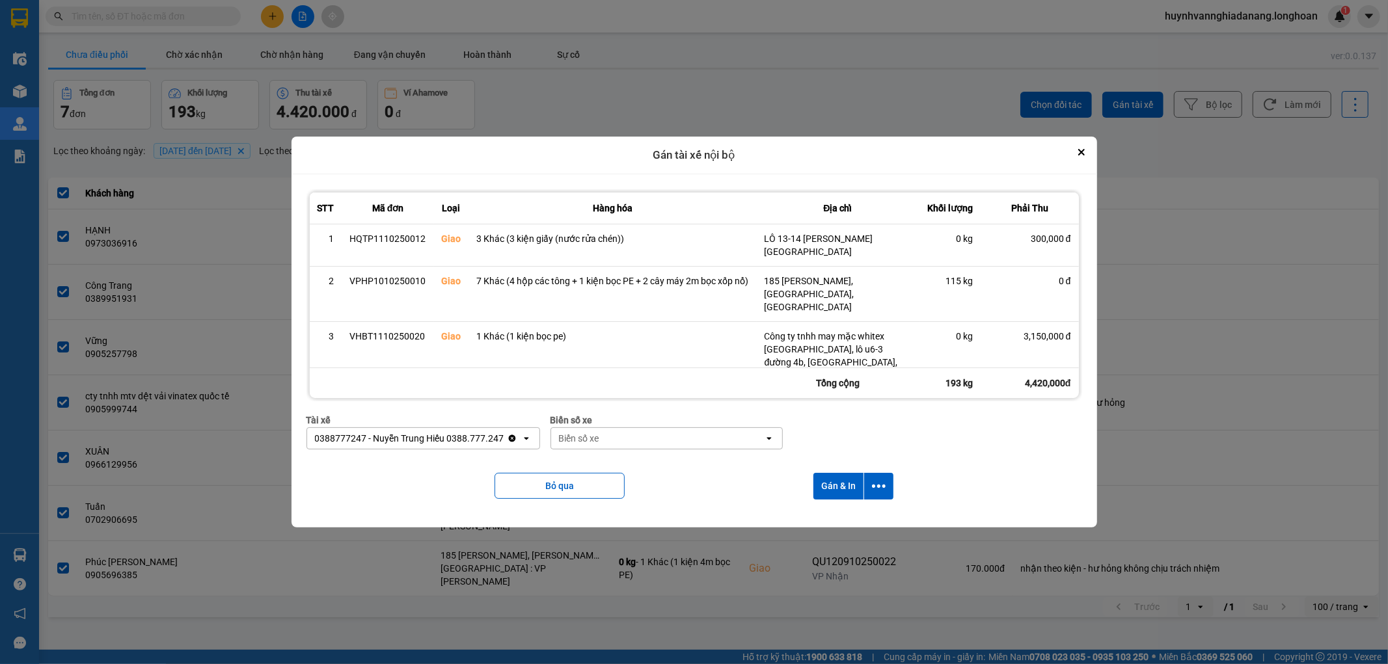
click at [628, 438] on div "Biển số xe" at bounding box center [657, 438] width 213 height 21
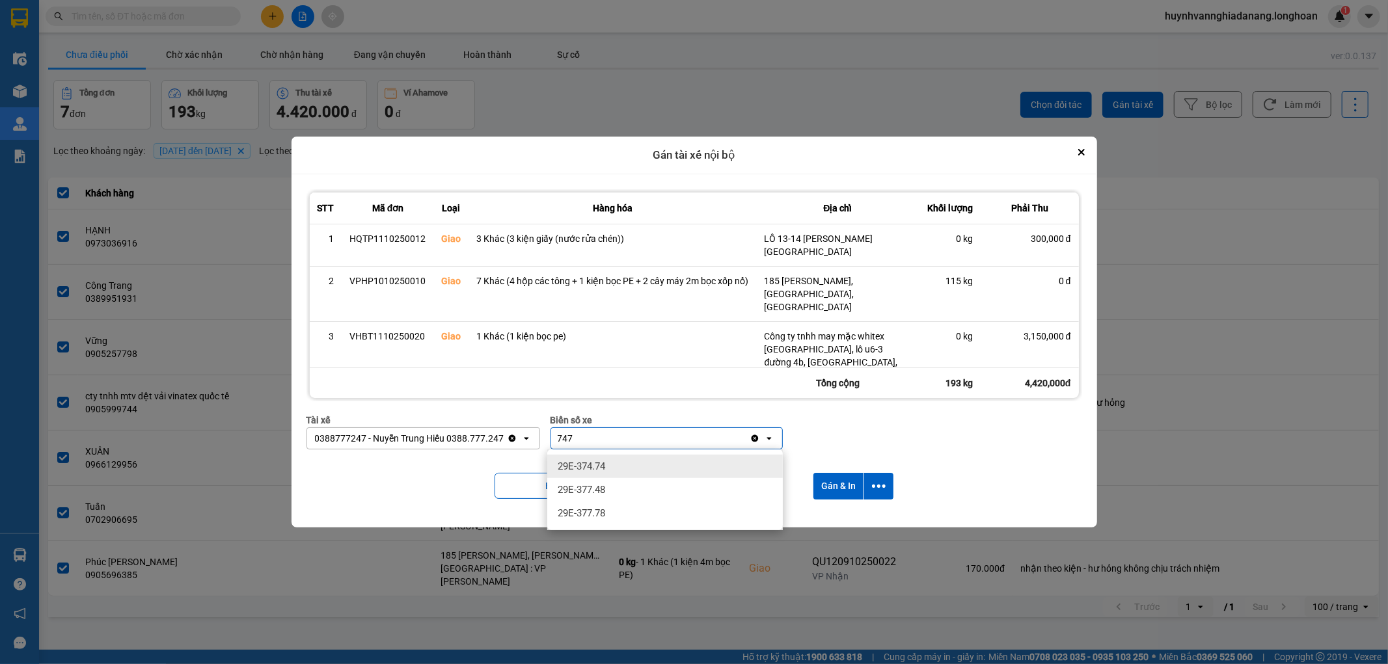
type input "747"
click at [639, 470] on div "29E-374.74" at bounding box center [664, 466] width 235 height 23
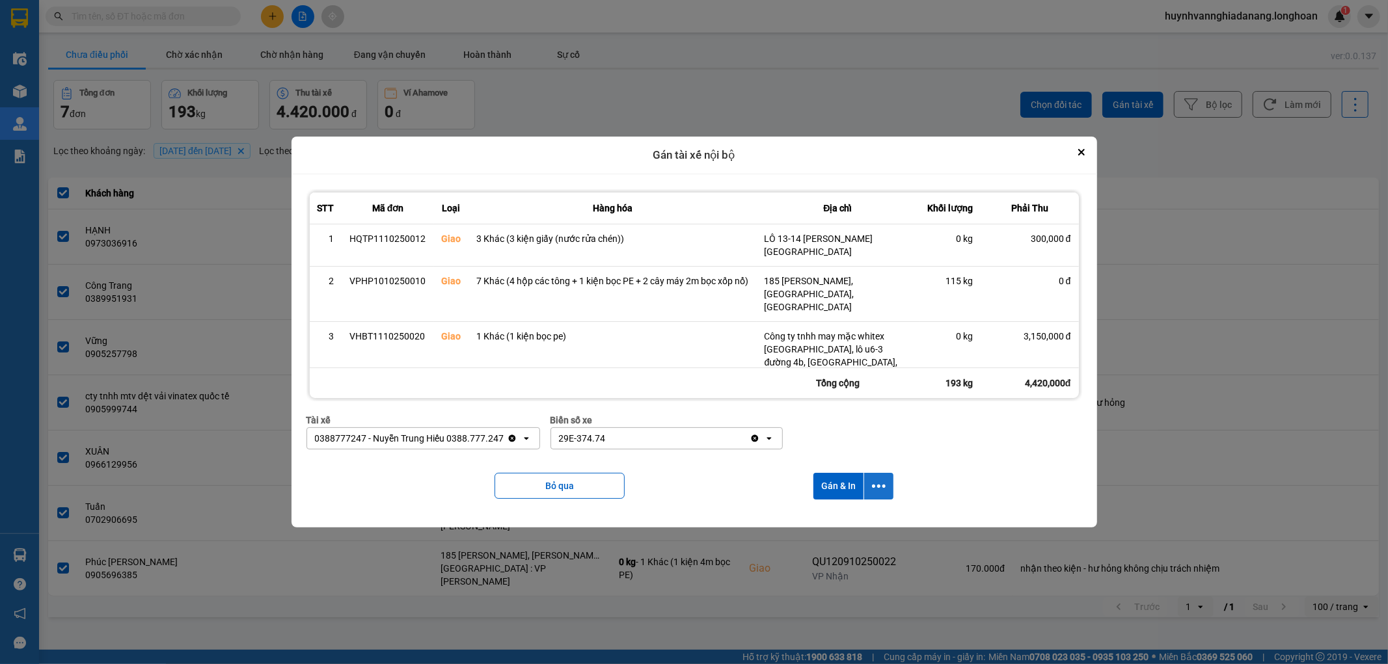
click at [875, 489] on icon "dialog" at bounding box center [879, 486] width 14 height 14
click at [836, 518] on span "Chỉ gán tài" at bounding box center [828, 521] width 43 height 13
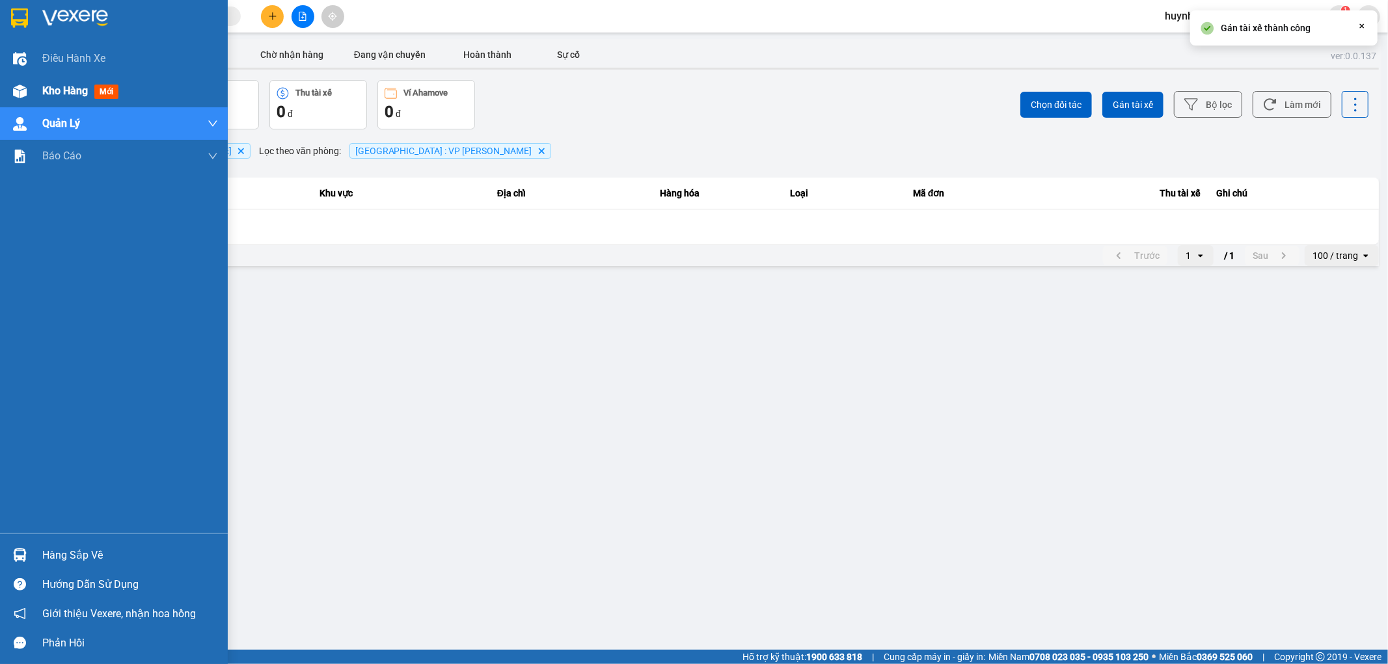
click at [75, 88] on span "Kho hàng" at bounding box center [65, 91] width 46 height 12
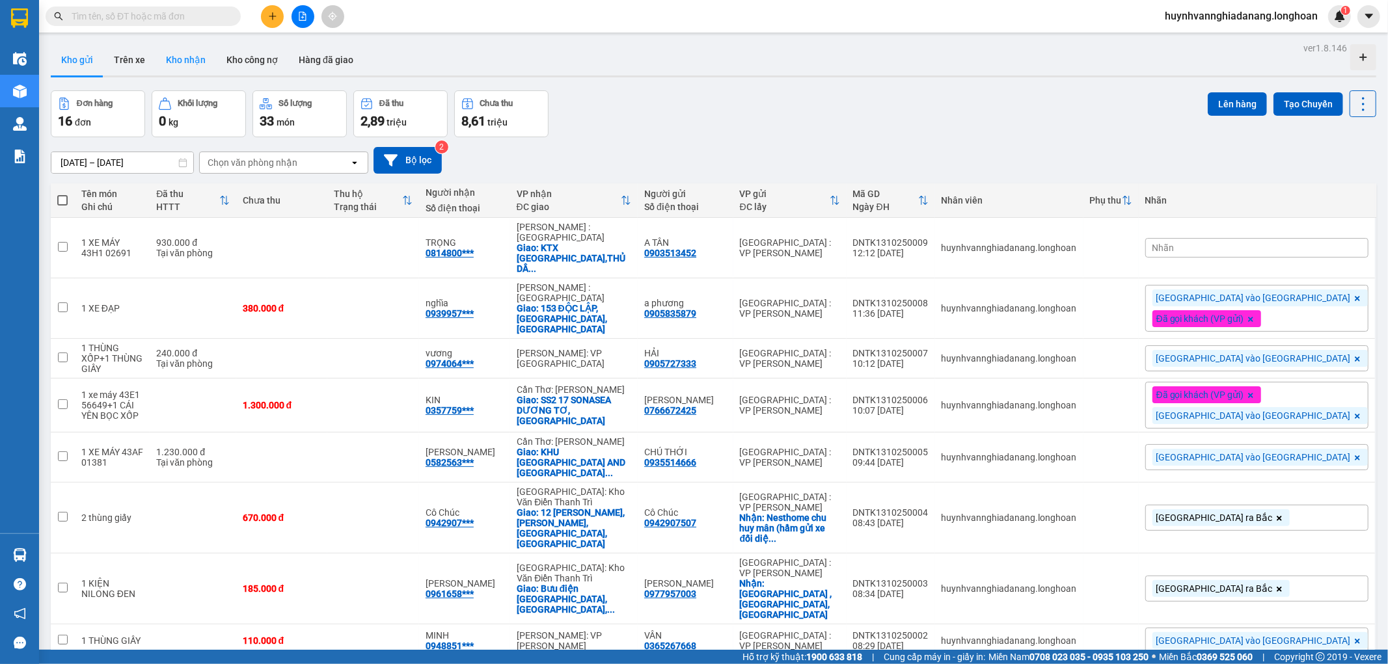
click at [193, 61] on button "Kho nhận" at bounding box center [185, 59] width 61 height 31
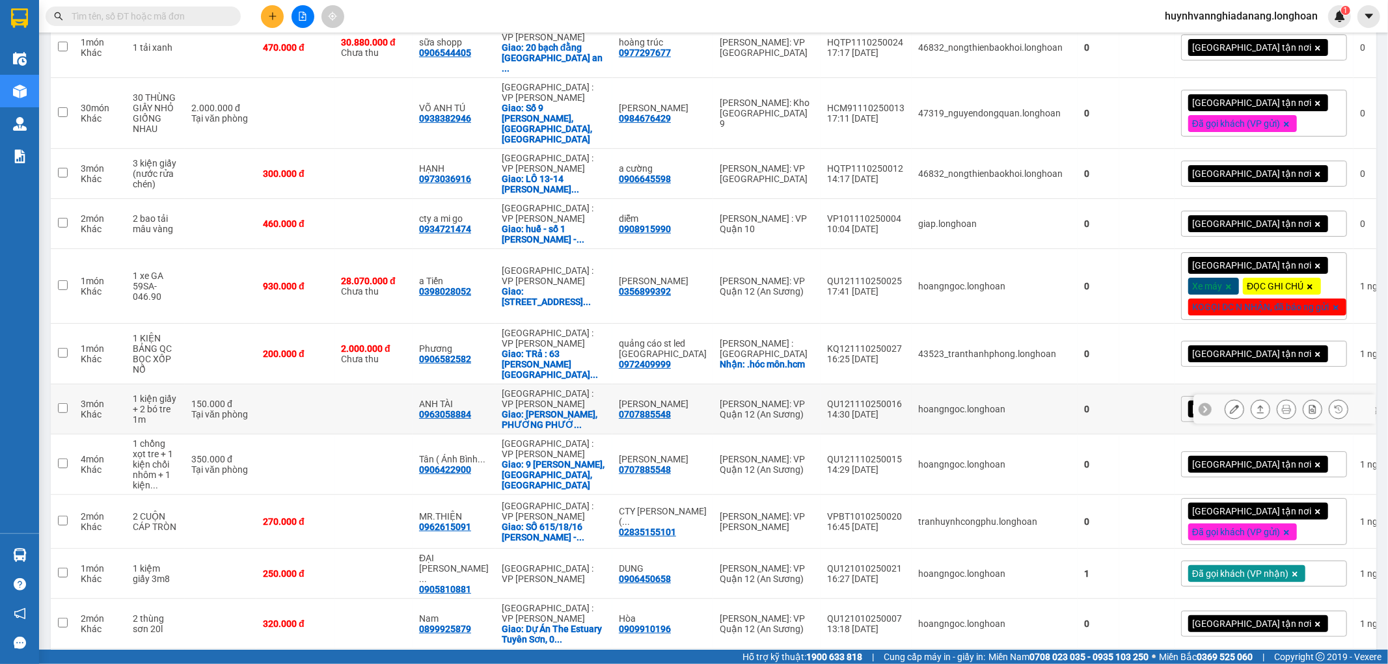
scroll to position [433, 0]
